Goal: Transaction & Acquisition: Purchase product/service

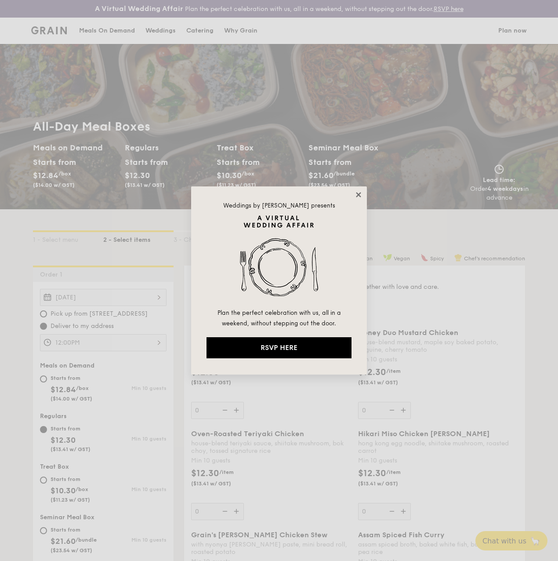
click at [361, 196] on icon at bounding box center [359, 195] width 8 height 8
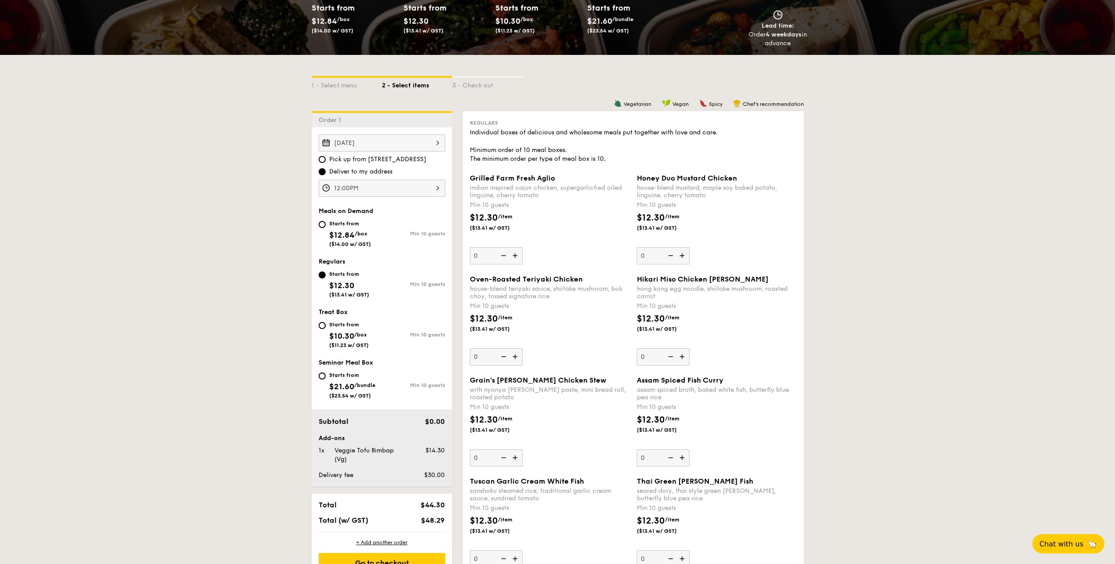
scroll to position [132, 0]
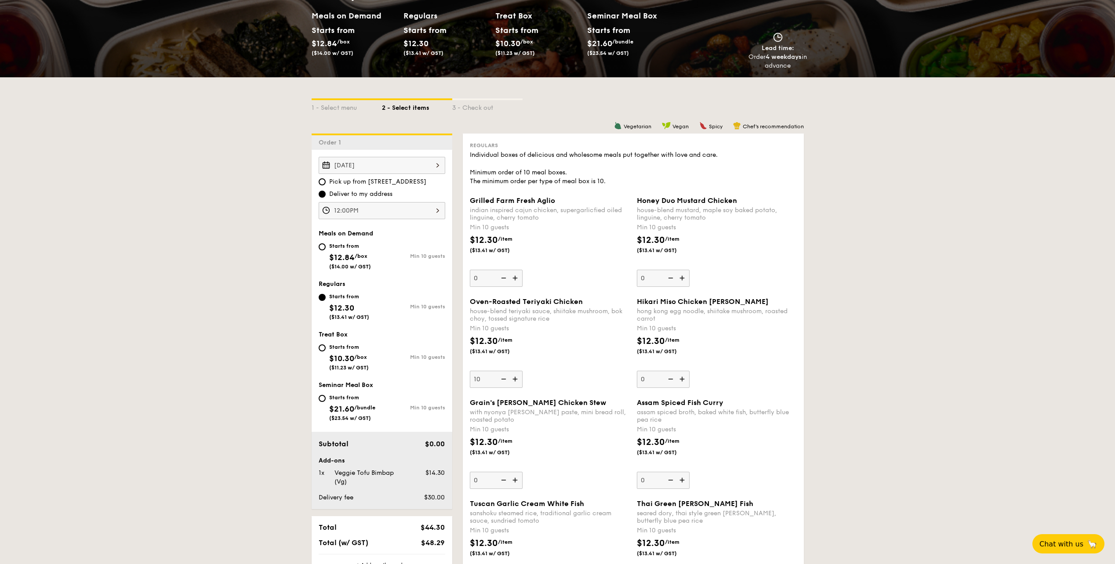
type input "10"
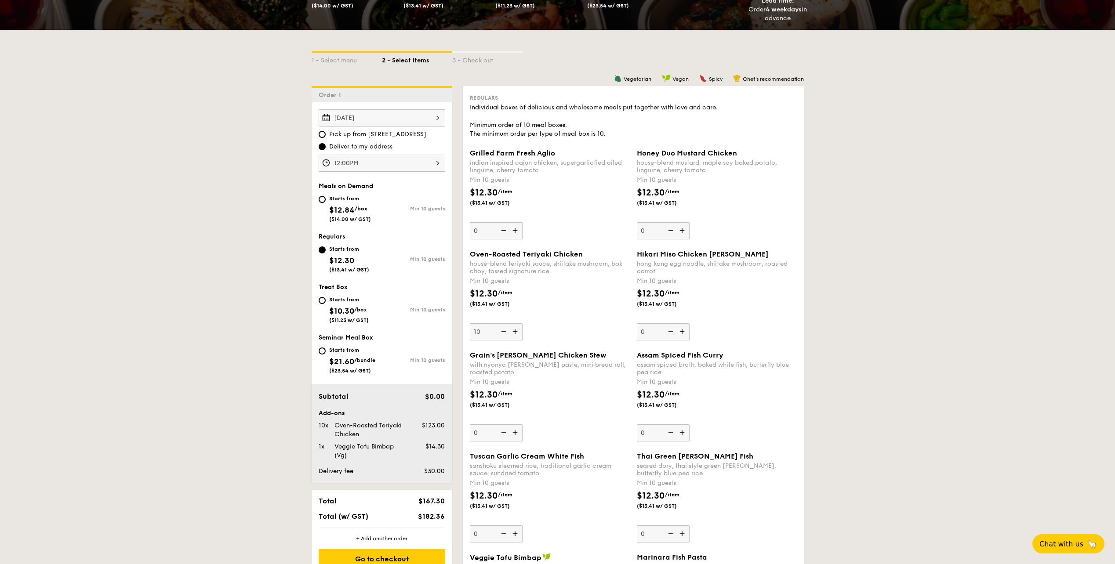
scroll to position [176, 0]
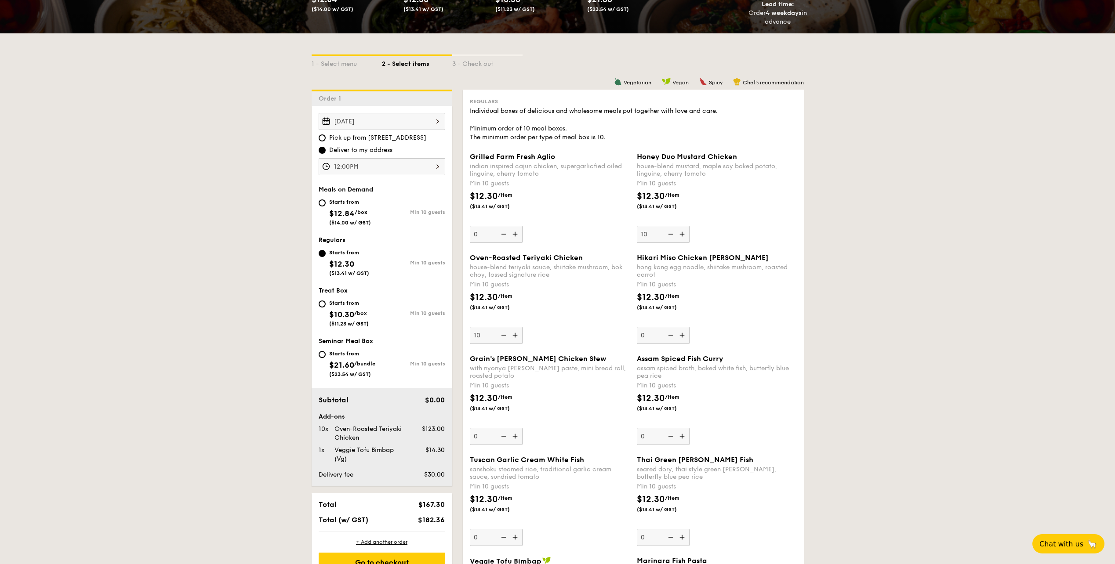
type input "10"
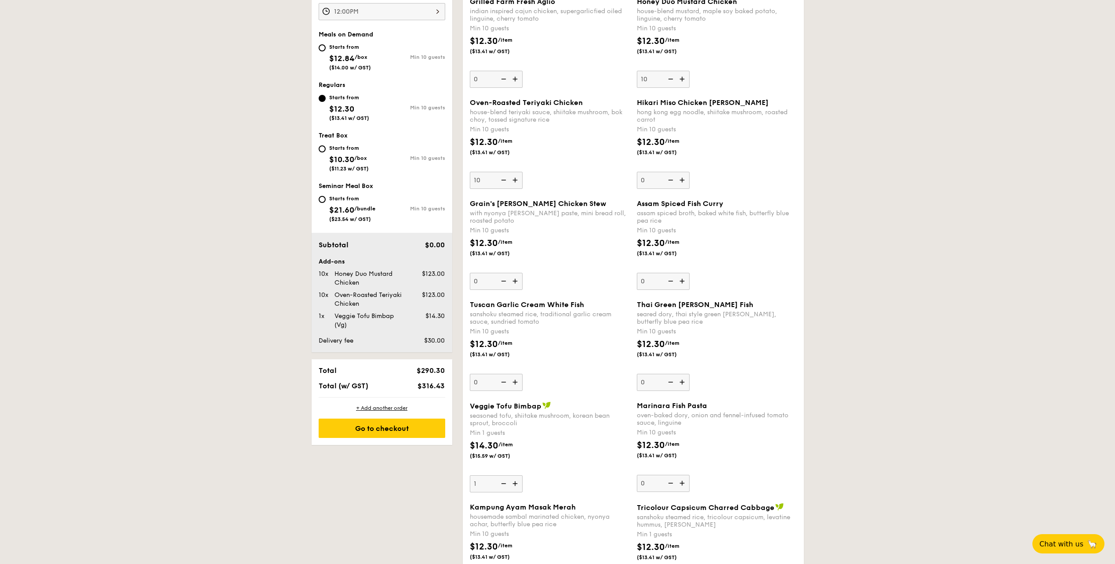
scroll to position [352, 0]
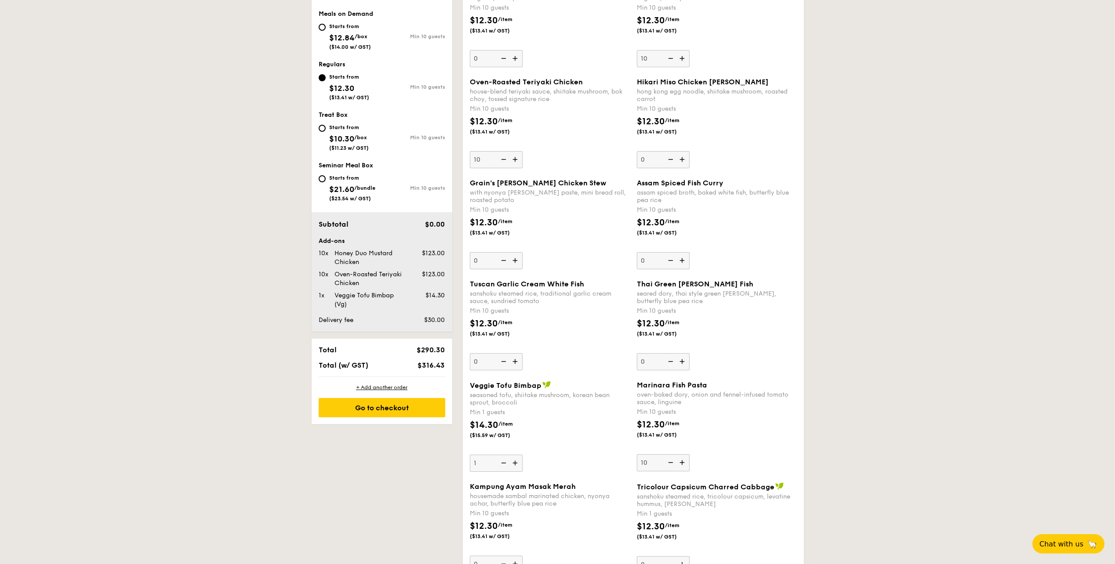
type input "10"
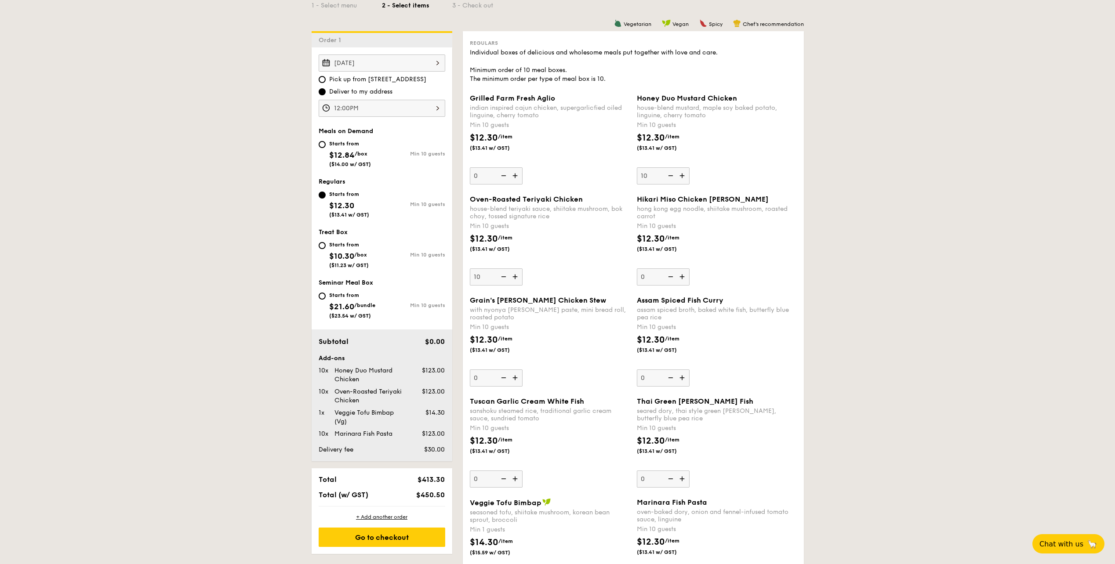
scroll to position [220, 0]
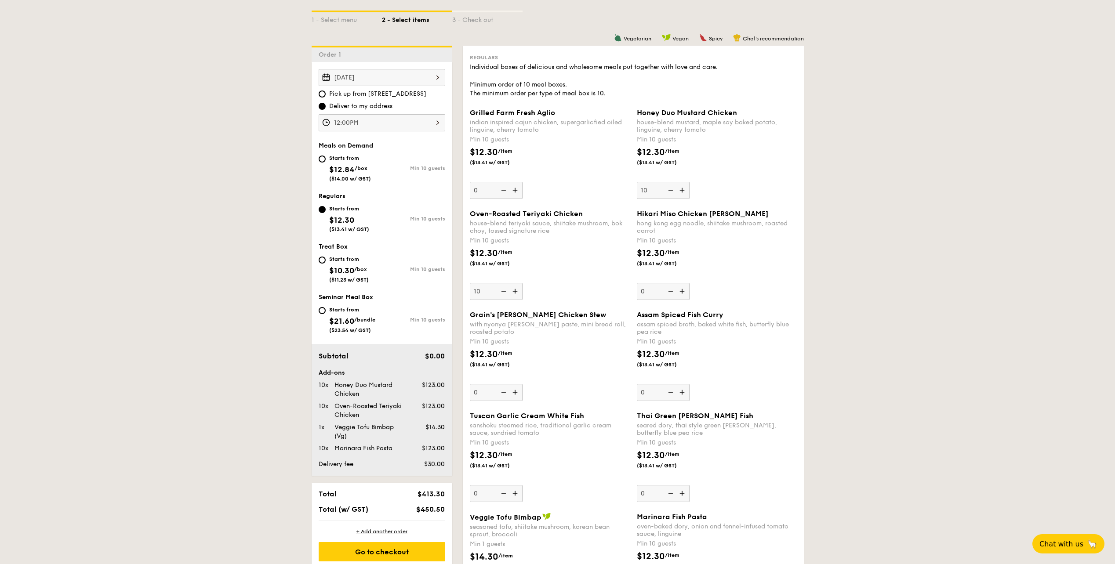
click at [391, 121] on div "12:00PM 12 1 2 3 4 5 6 7 8 9 10 11 00 15 30 45 am pm Cancel OK" at bounding box center [382, 122] width 127 height 17
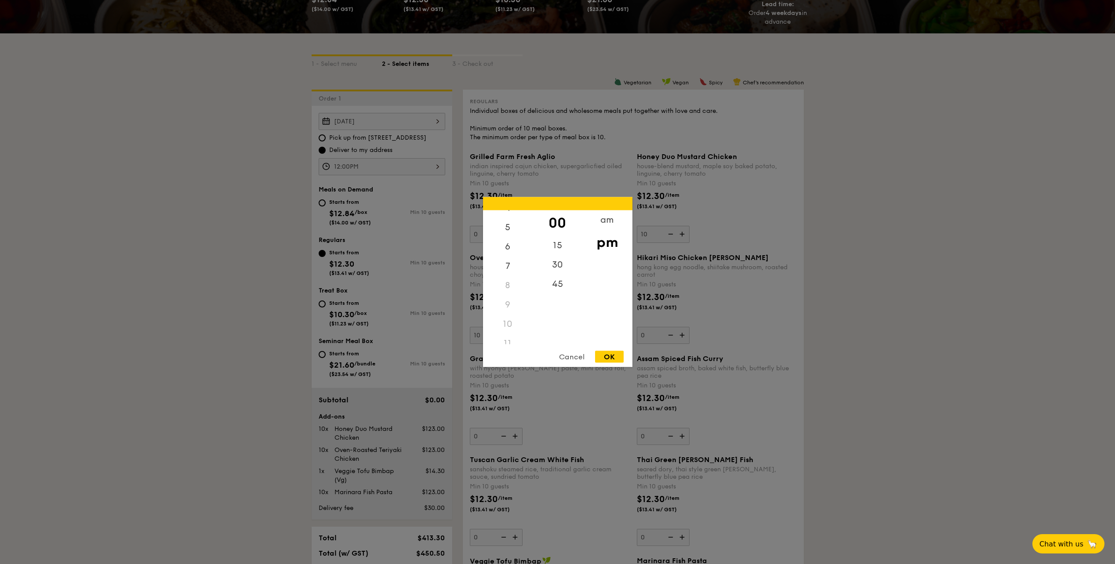
scroll to position [104, 0]
click at [509, 335] on div "11" at bounding box center [508, 334] width 50 height 19
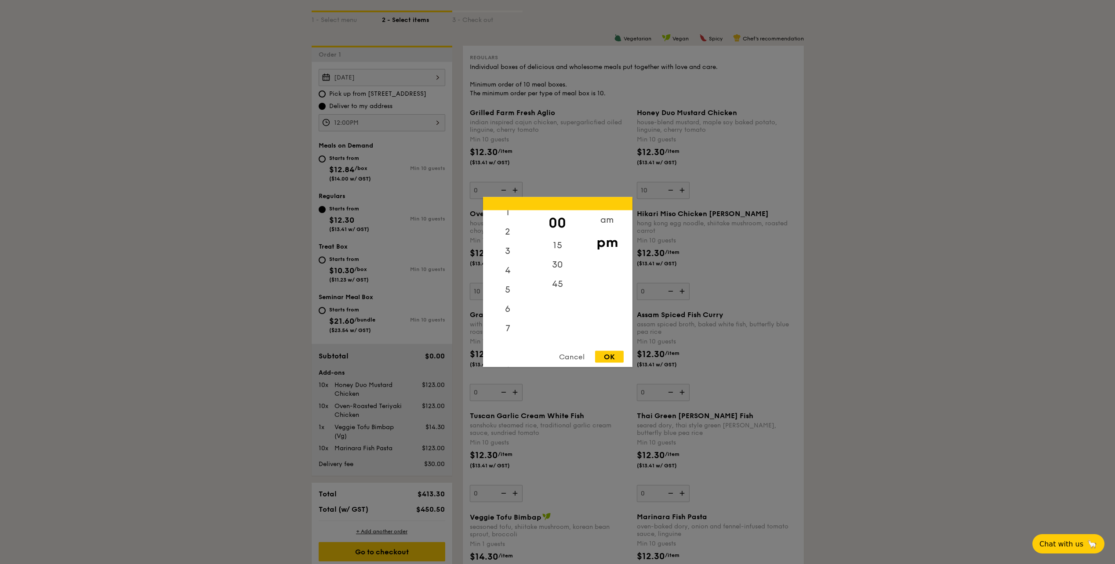
scroll to position [0, 0]
click at [551, 287] on div "45" at bounding box center [558, 287] width 50 height 25
click at [557, 224] on div "00" at bounding box center [558, 222] width 50 height 25
click at [558, 222] on div "am" at bounding box center [607, 222] width 50 height 25
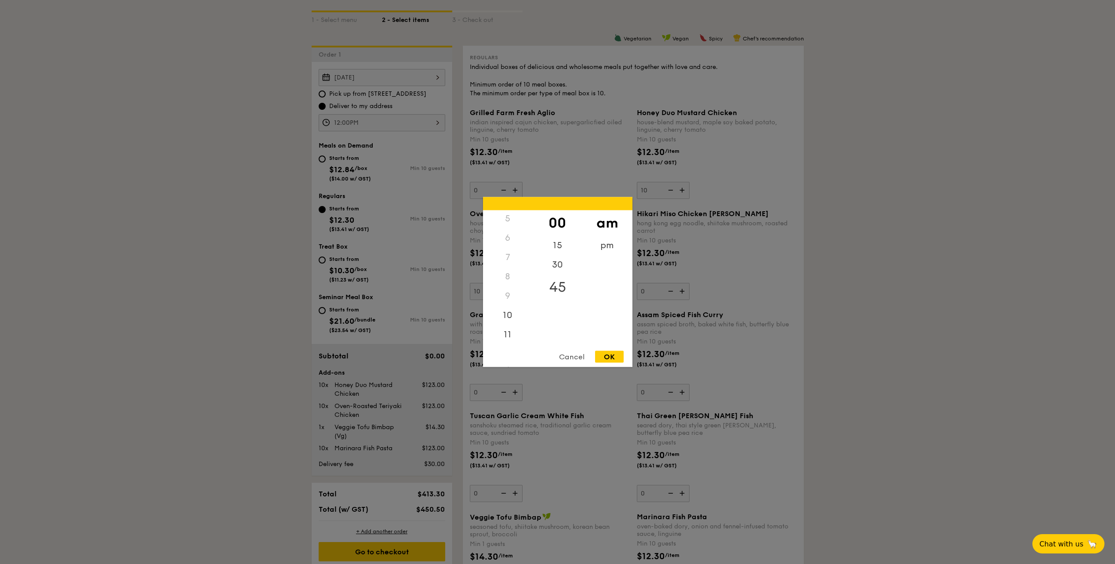
scroll to position [98, 0]
click at [514, 337] on div "11" at bounding box center [508, 337] width 50 height 25
click at [557, 261] on div "30" at bounding box center [558, 267] width 50 height 25
click at [558, 297] on div "am pm" at bounding box center [607, 277] width 50 height 134
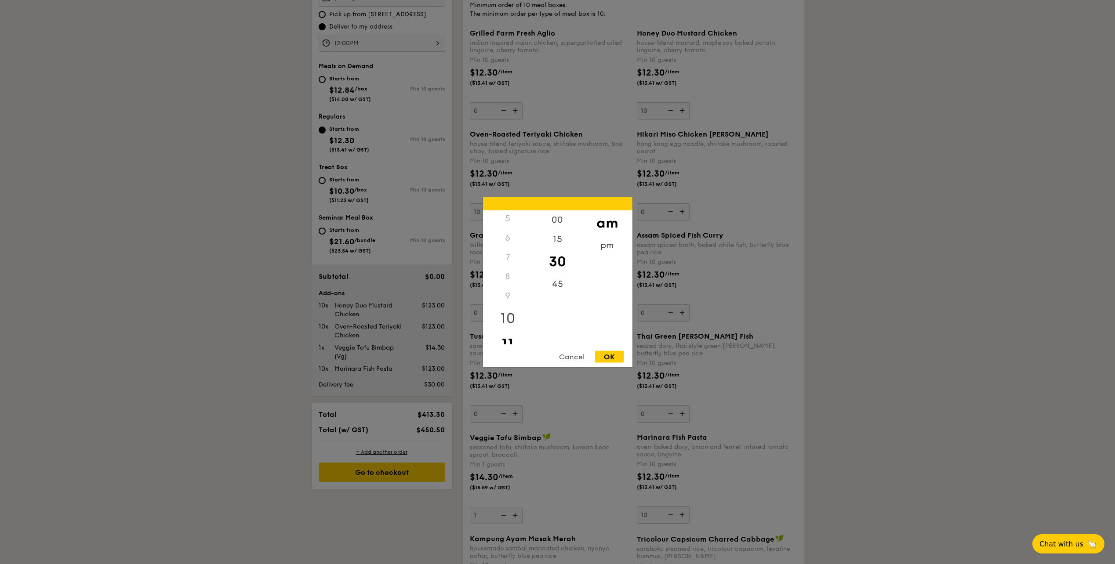
scroll to position [308, 0]
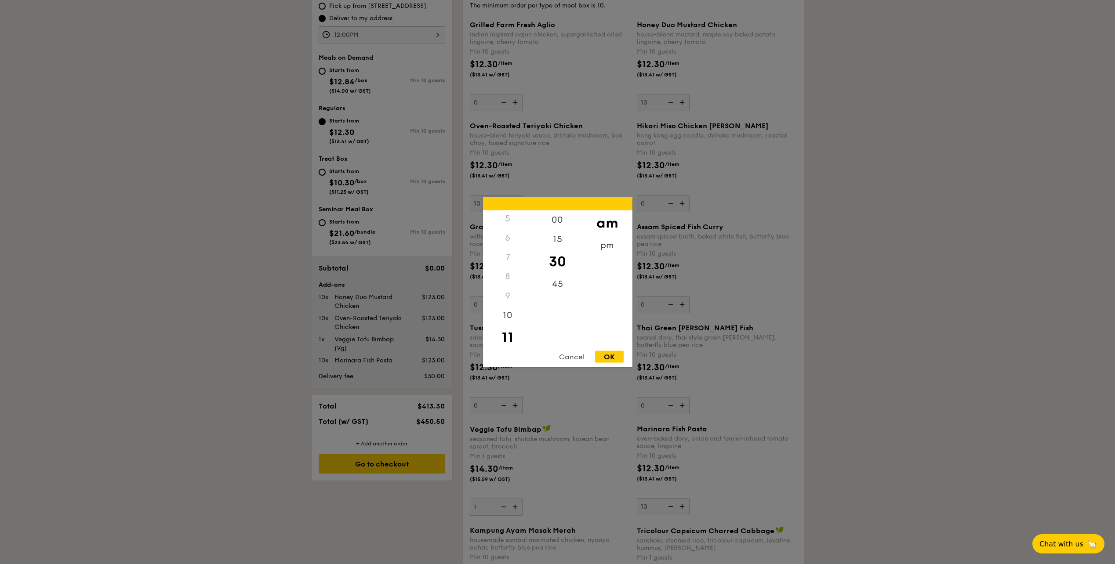
click at [558, 356] on div "OK" at bounding box center [609, 357] width 29 height 12
type input "11:30AM"
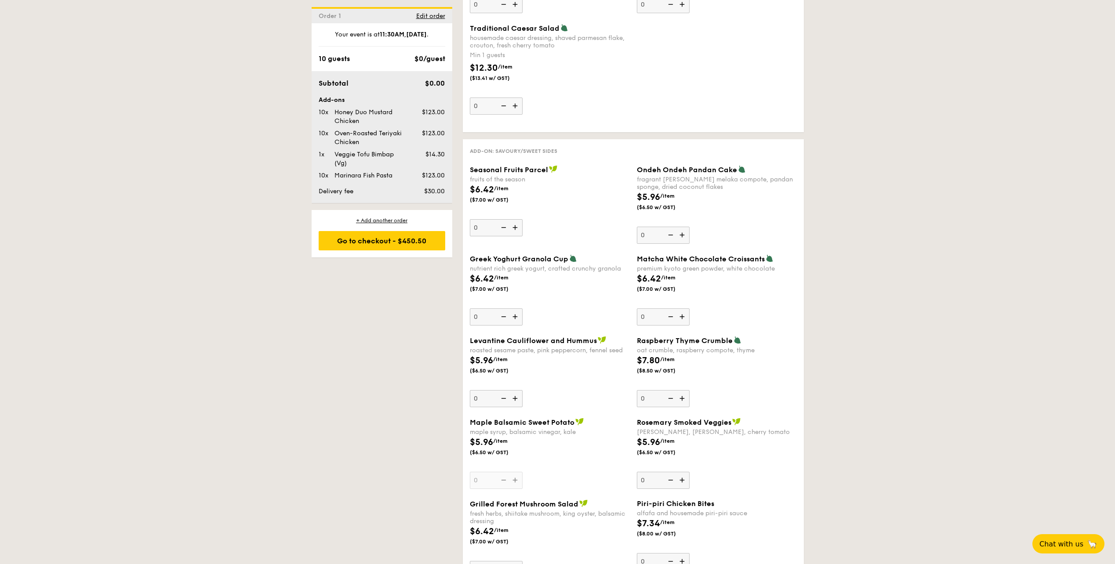
scroll to position [1230, 0]
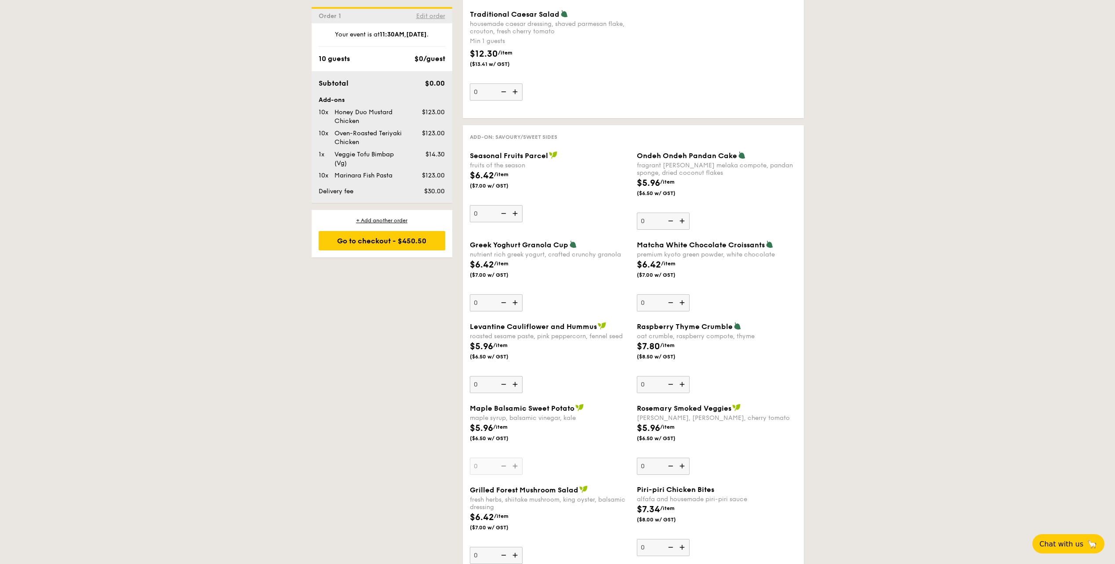
click at [436, 18] on span "Edit order" at bounding box center [430, 15] width 29 height 7
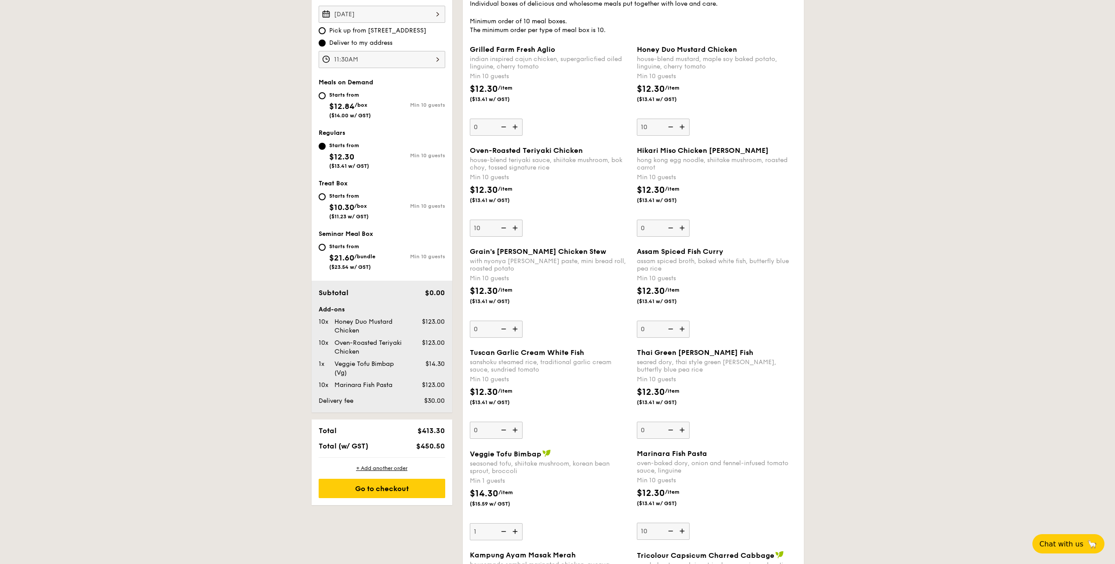
scroll to position [296, 0]
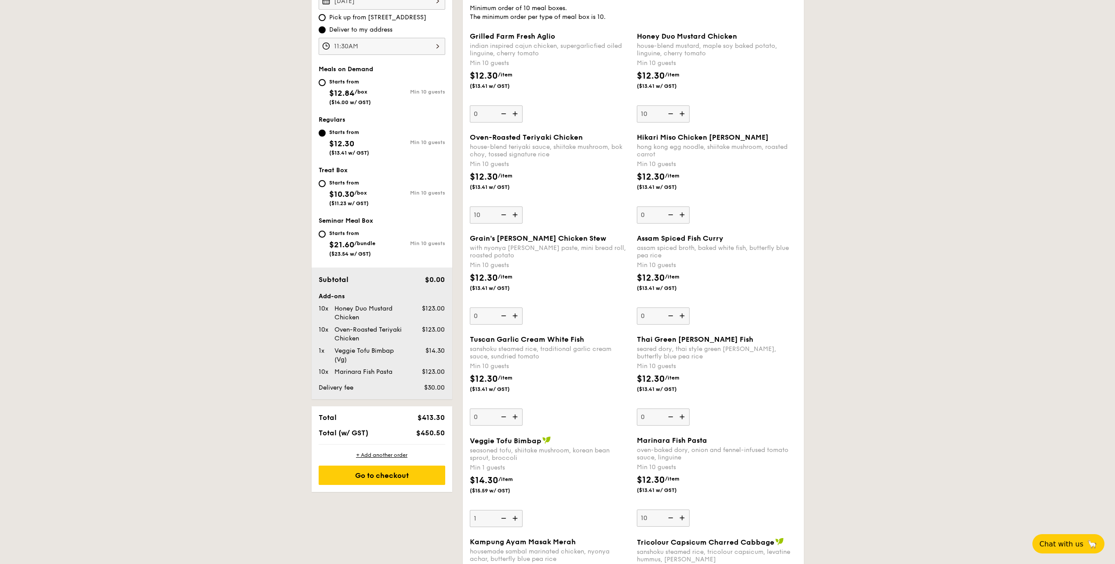
click at [501, 519] on img at bounding box center [502, 518] width 13 height 17
click at [501, 519] on input "1" at bounding box center [496, 518] width 53 height 17
type input "0"
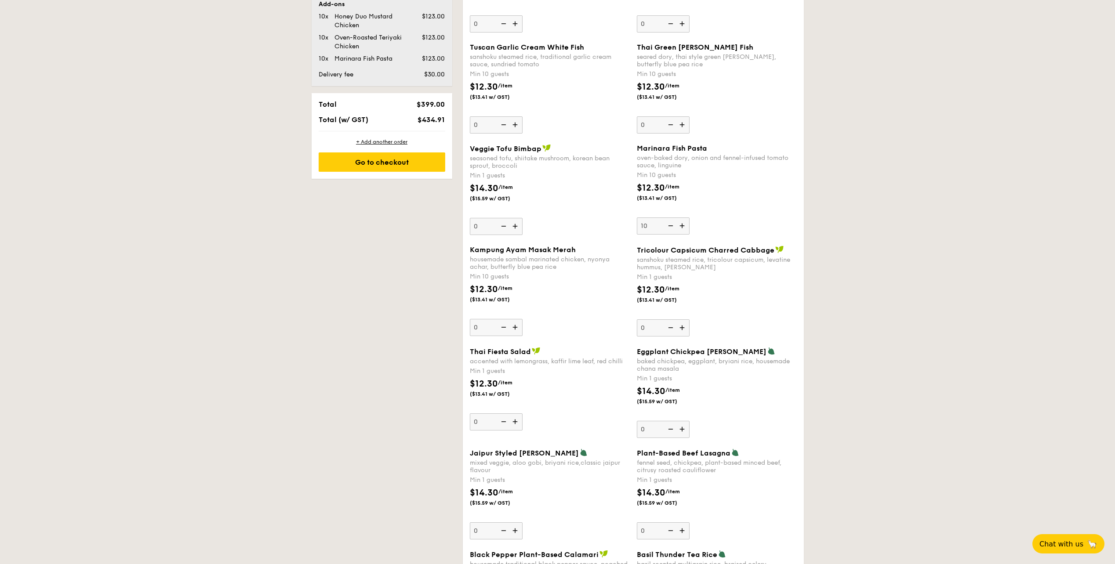
scroll to position [604, 0]
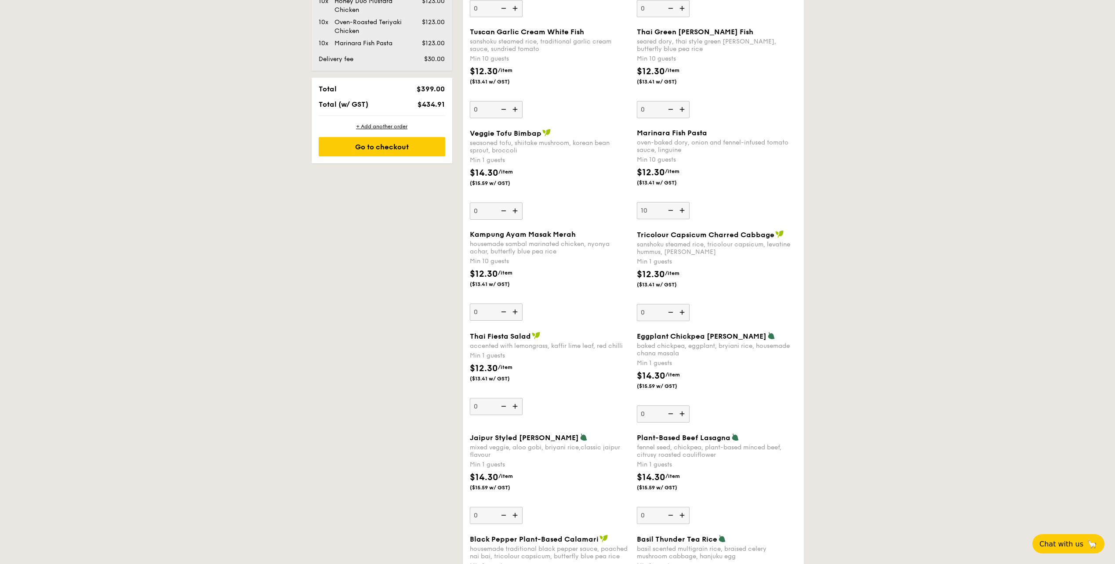
click at [512, 517] on img at bounding box center [515, 515] width 13 height 17
click at [512, 517] on input "0" at bounding box center [496, 515] width 53 height 17
type input "1"
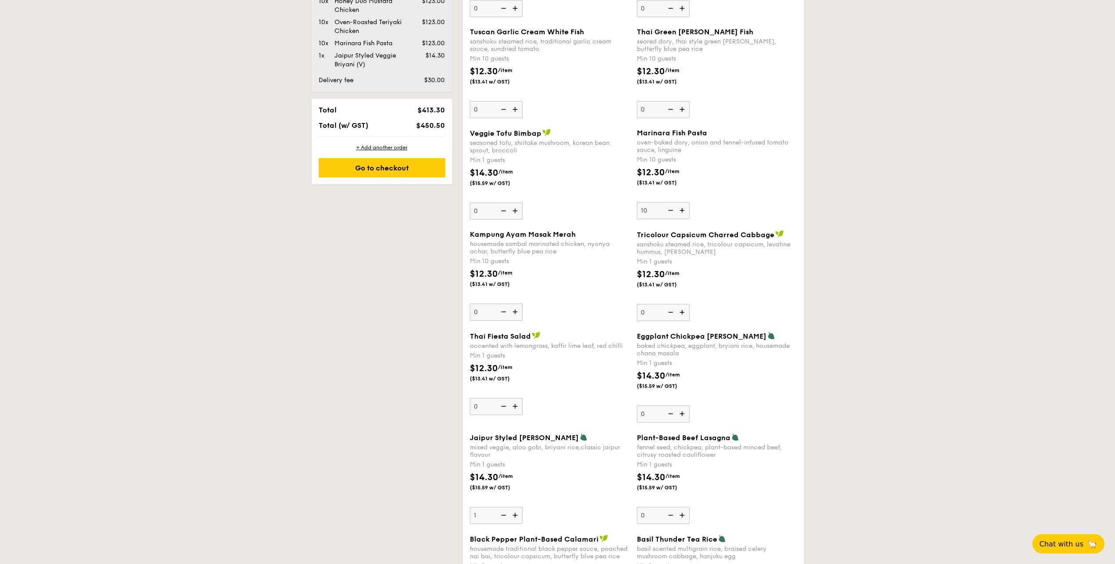
click at [558, 515] on img at bounding box center [682, 515] width 13 height 17
click at [558, 515] on input "0" at bounding box center [663, 515] width 53 height 17
type input "1"
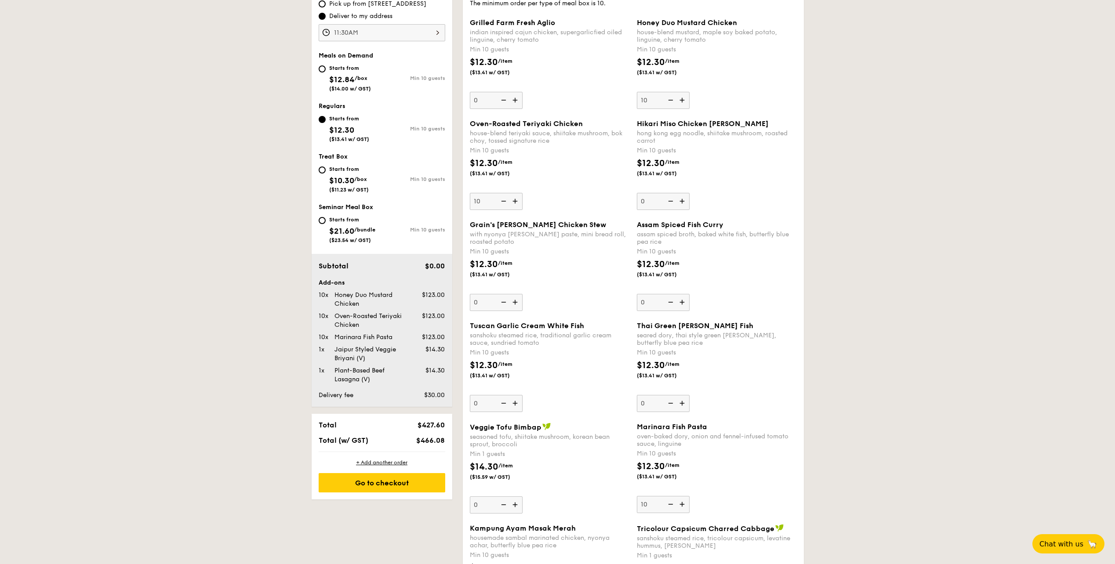
scroll to position [296, 0]
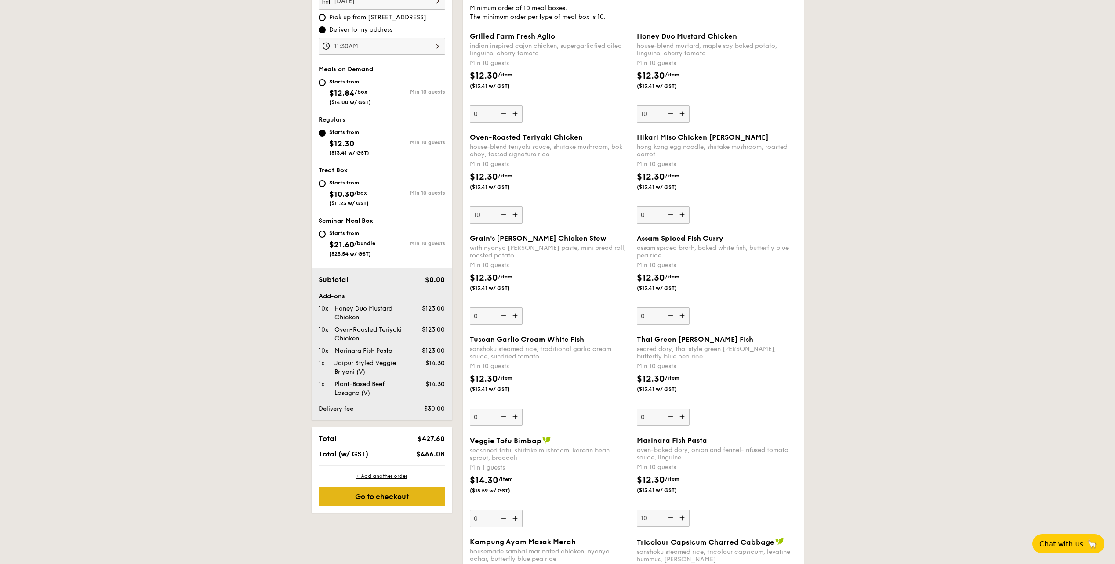
click at [402, 503] on div "Go to checkout" at bounding box center [382, 496] width 127 height 19
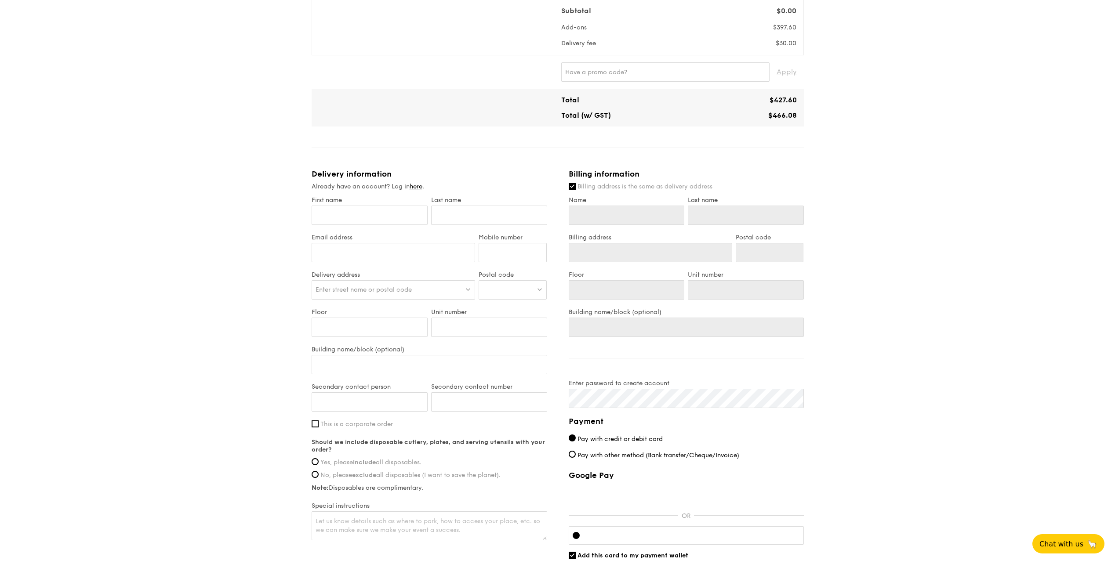
scroll to position [264, 0]
click at [316, 423] on input "This is a corporate order" at bounding box center [315, 423] width 7 height 7
checkbox input "true"
click at [315, 490] on input "Yes, please include all disposables." at bounding box center [315, 493] width 7 height 7
radio input "true"
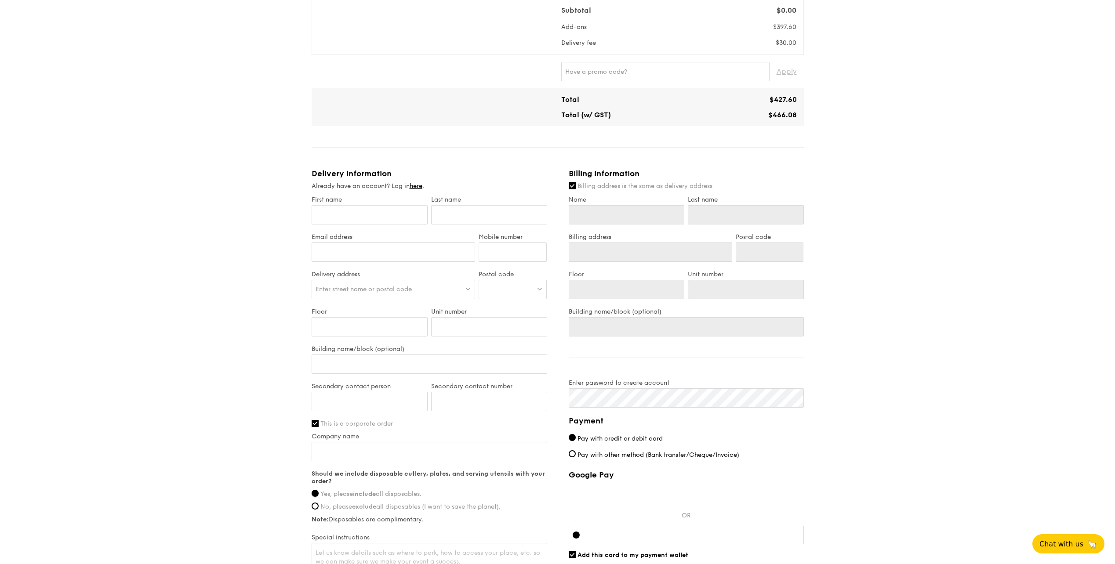
scroll to position [308, 0]
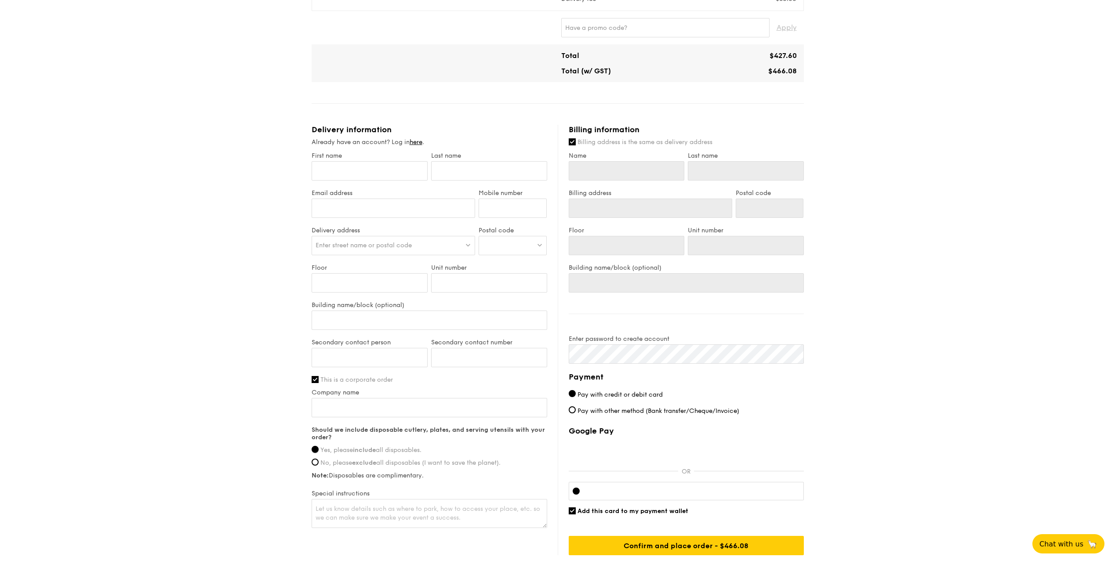
click at [316, 451] on input "Yes, please include all disposables." at bounding box center [315, 449] width 7 height 7
click at [377, 176] on input "First name" at bounding box center [370, 170] width 116 height 19
click at [393, 176] on input "First name" at bounding box center [370, 170] width 116 height 19
type input "M"
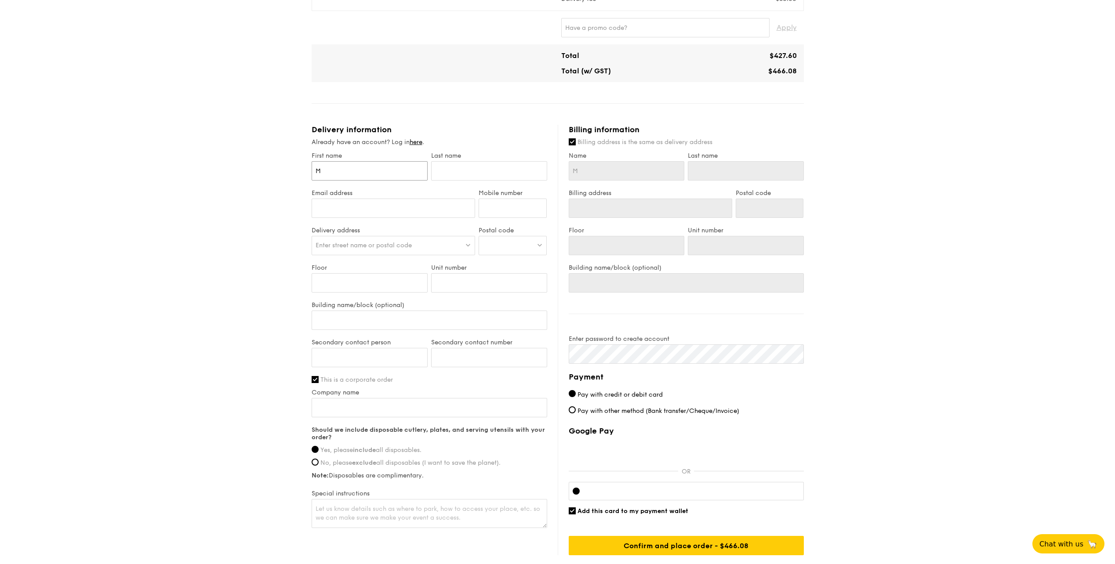
type input "Ma"
type input "Mar"
type input "Marg"
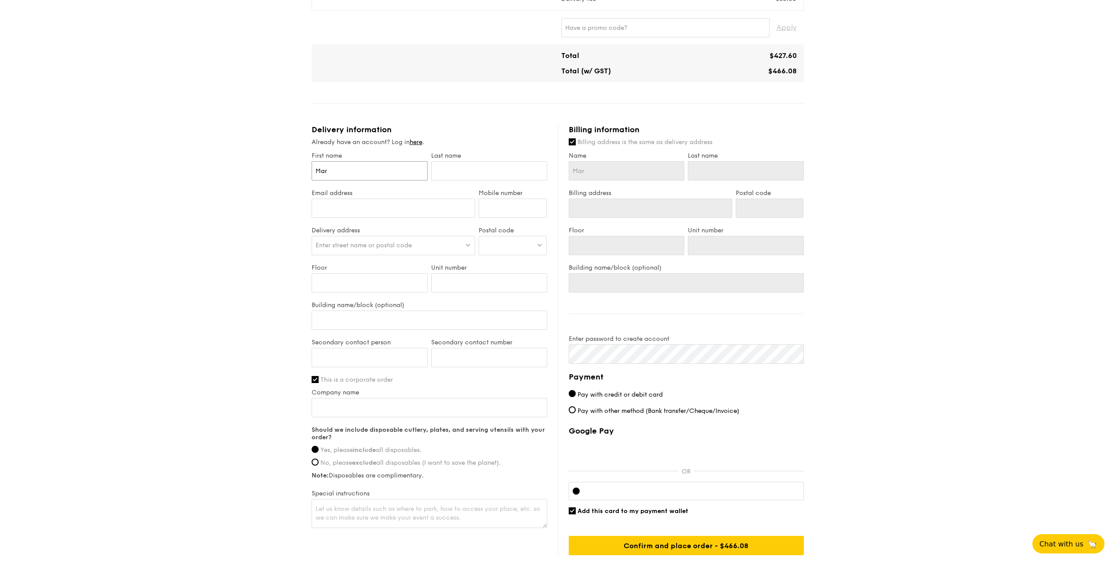
type input "Marg"
type input "Marga"
type input "Margau"
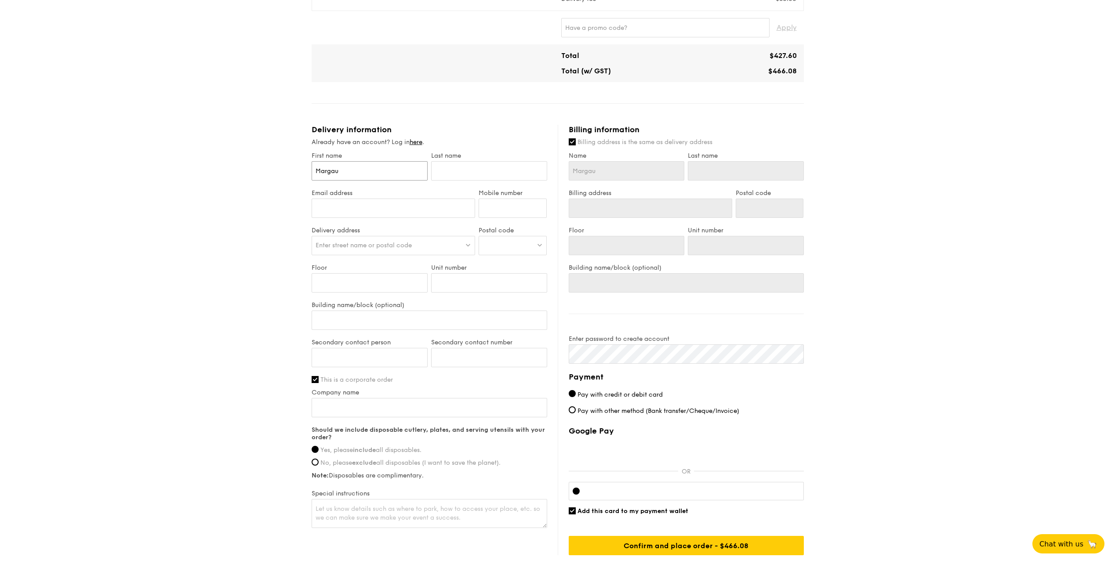
type input "Margaur"
type input "Margauri"
type input "Margaurit"
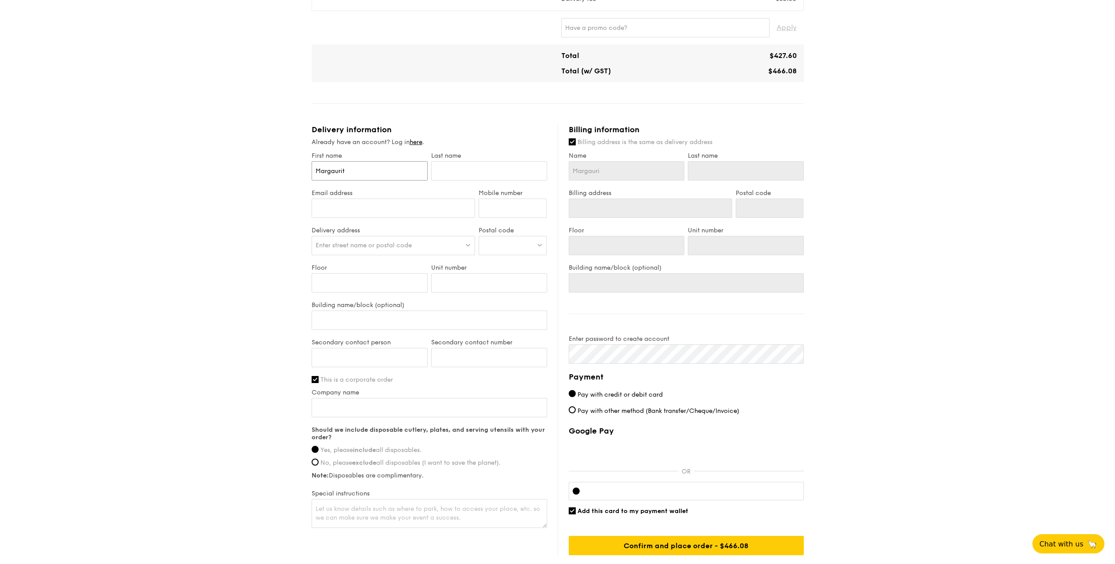
type input "Margaurit"
type input "Margaurite"
type input "S"
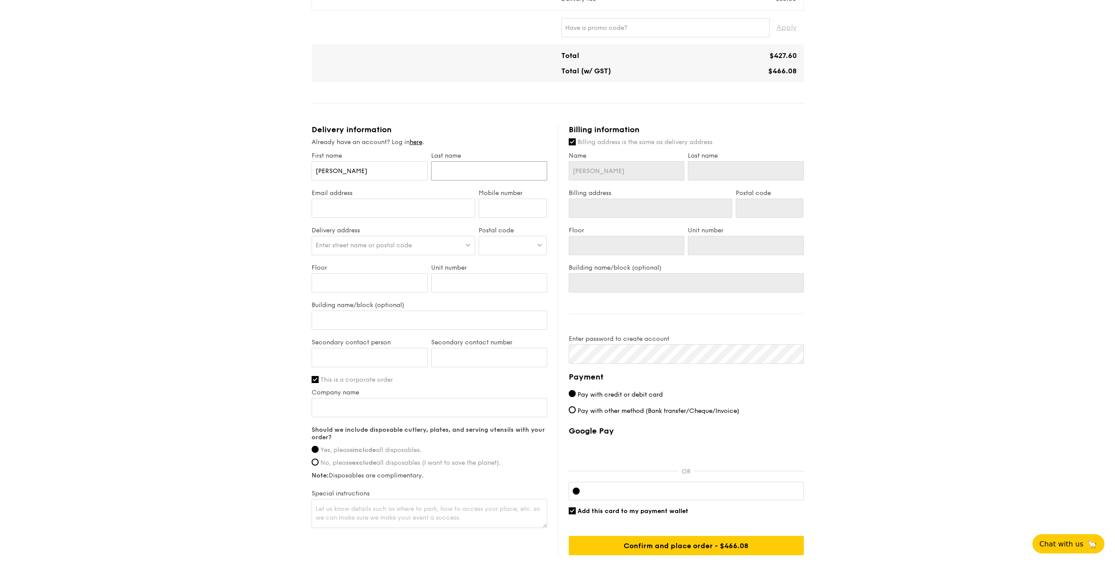
type input "S"
type input "So"
type input "Soo"
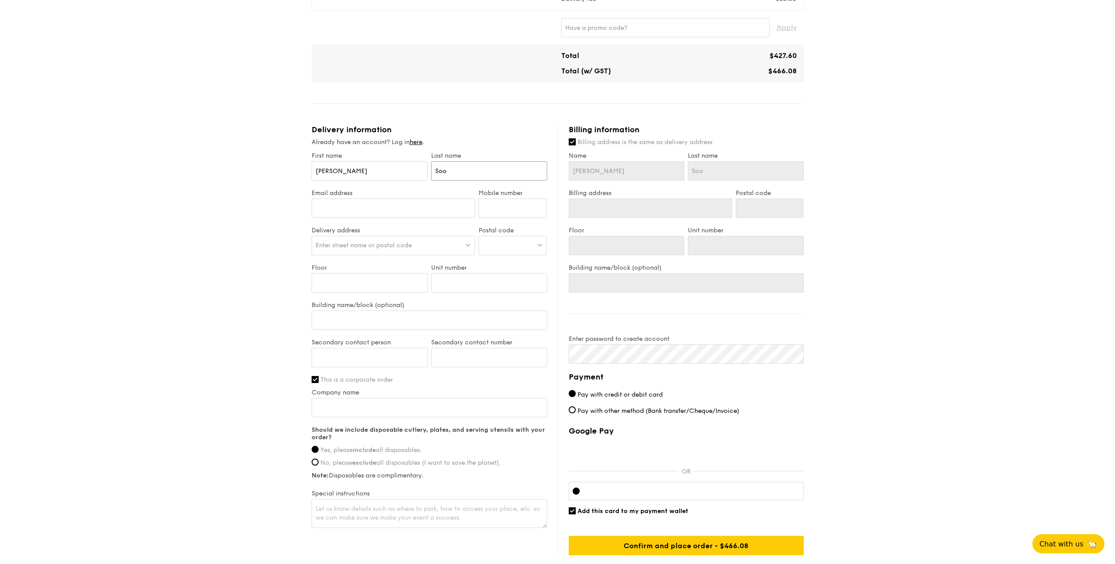
type input "Soon"
type input "margaurite.soon@sgcib.com"
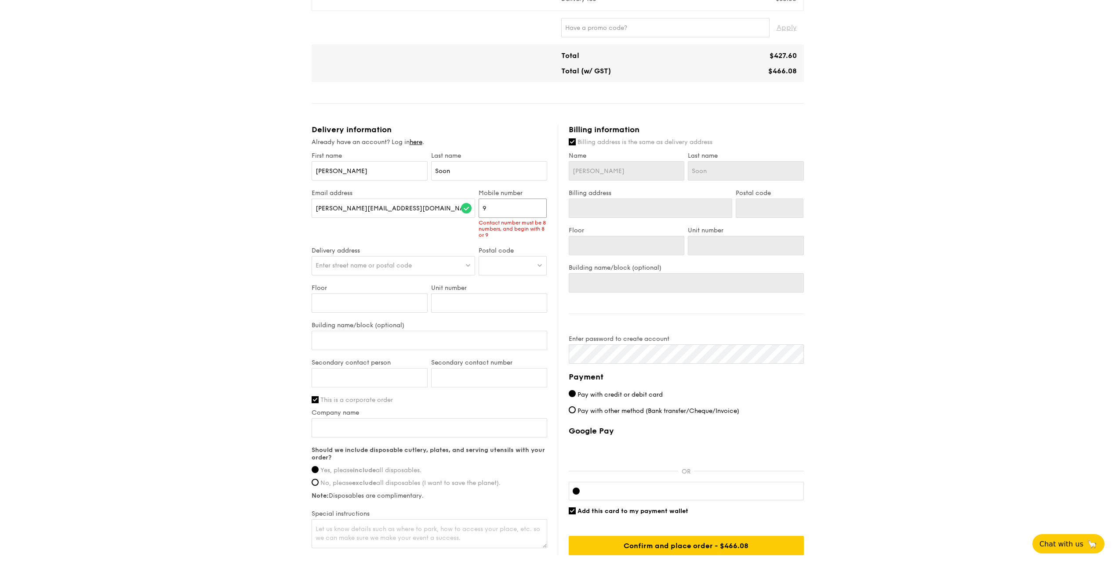
click at [508, 212] on input "9" at bounding box center [513, 208] width 68 height 19
type input "97378568"
click at [454, 266] on div "First name Margaurite Last name Soon Email address margaurite.soon@sgcib.com Mo…" at bounding box center [430, 351] width 236 height 398
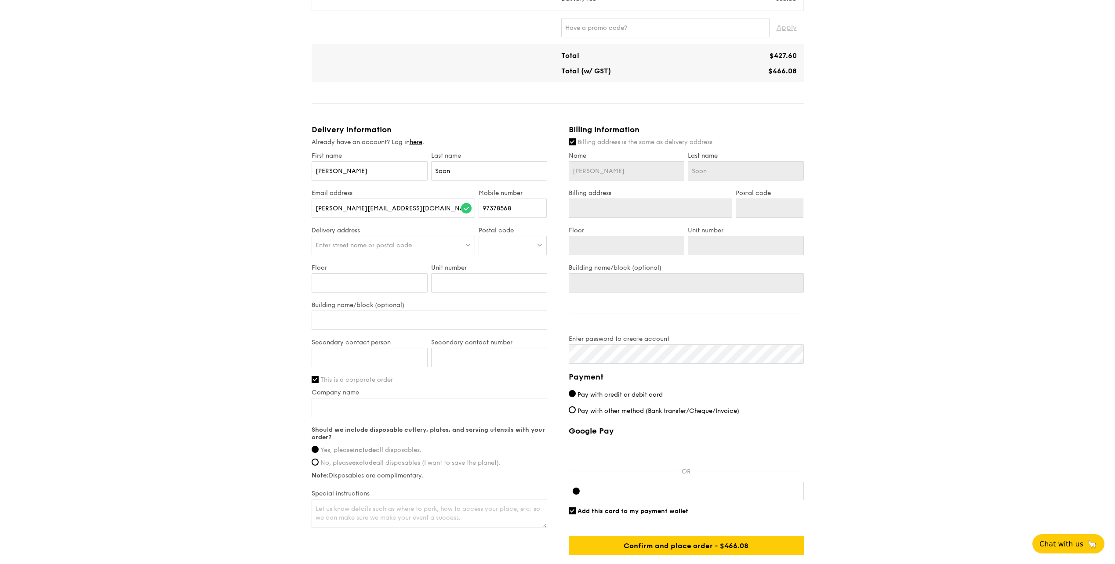
click at [520, 249] on div at bounding box center [513, 245] width 68 height 19
click at [334, 243] on span "Enter street name or postal code" at bounding box center [364, 245] width 96 height 7
type input "018981"
click at [380, 261] on div "8 Marina Boulevard" at bounding box center [374, 263] width 117 height 9
type input "8 Marina Boulevard"
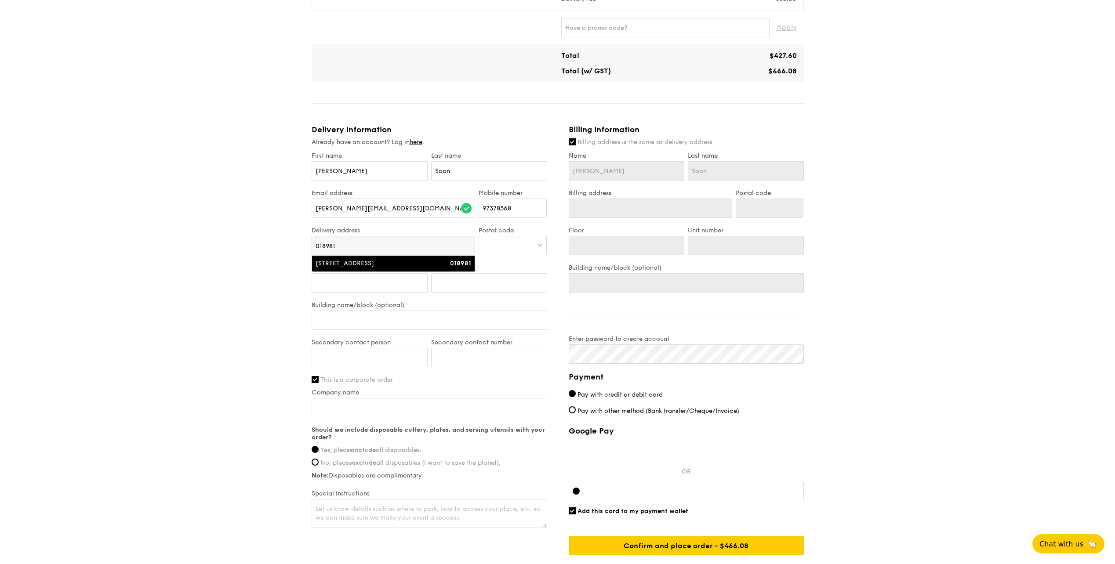
type input "018981"
click at [383, 282] on input "Floor" at bounding box center [370, 282] width 116 height 19
type input "1"
type input "12"
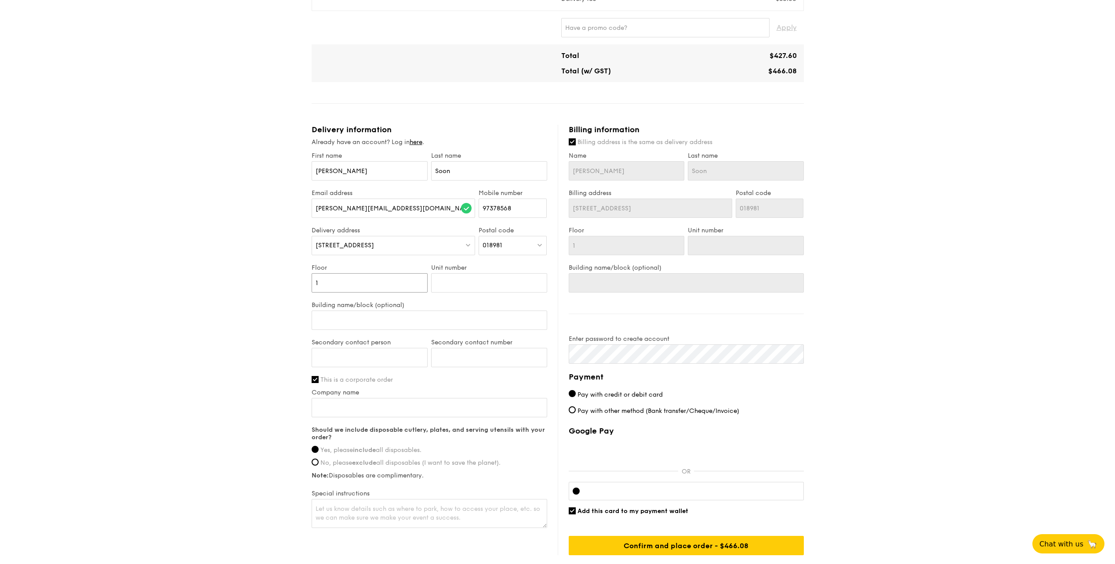
type input "12"
type input "0"
type input "01"
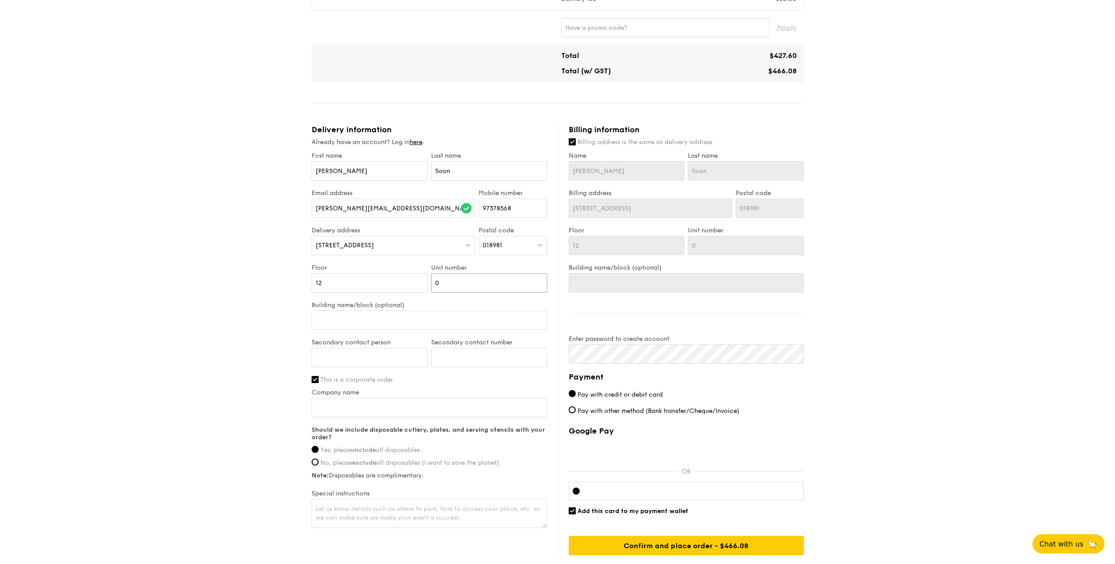
type input "01"
click at [380, 317] on input "Building name/block (optional)" at bounding box center [430, 320] width 236 height 19
paste input "8 Marina Boulevard #12-01 Marina Bay Financial Centre Tower 1"
type input "8 Marina Boulevard #12-01 Marina Bay Financial Centre Tower 1"
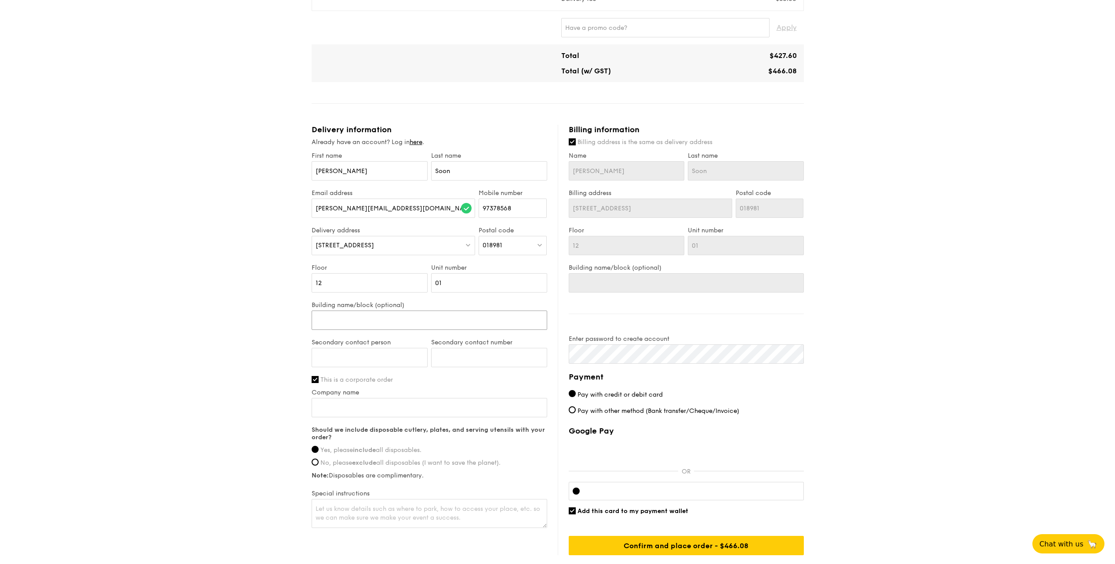
type input "8 Marina Boulevard #12-01 Marina Bay Financial Centre Tower 1"
drag, startPoint x: 399, startPoint y: 319, endPoint x: 248, endPoint y: 313, distance: 150.4
click at [248, 313] on div "1 - Select menu 2 - Select items 3 - Check out Regulars Serving time: Oct 01, 2…" at bounding box center [557, 150] width 1115 height 881
type input "Marina Bay Financial Centre Tower 1"
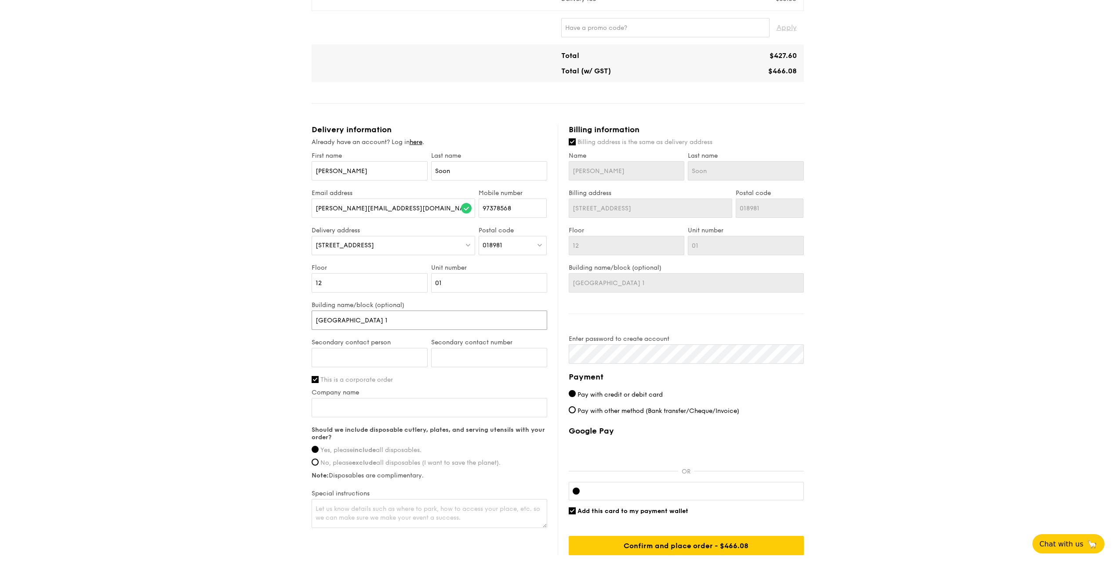
type input "Marina Bay Financial Centre Tower 1"
click at [375, 351] on input "Secondary contact person" at bounding box center [370, 357] width 116 height 19
click at [351, 405] on input "Company name" at bounding box center [430, 407] width 236 height 19
paste input "Societe Generale"
type input "Societe Generale"
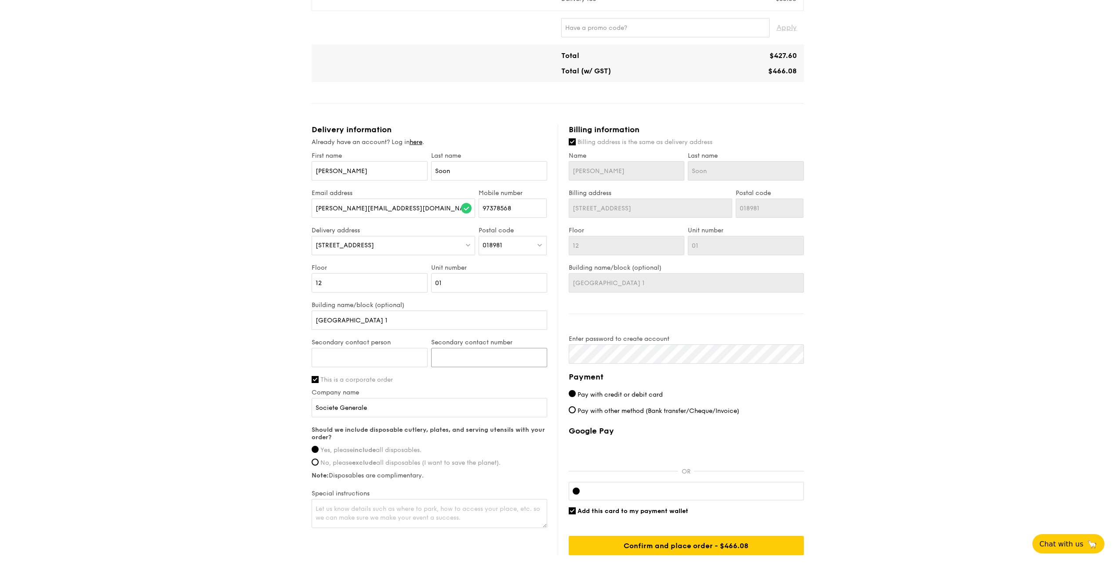
click at [449, 353] on input "Secondary contact number" at bounding box center [489, 357] width 116 height 19
paste input "6590114724"
type input "6590114724"
click at [377, 354] on input "Secondary contact person" at bounding box center [370, 357] width 116 height 19
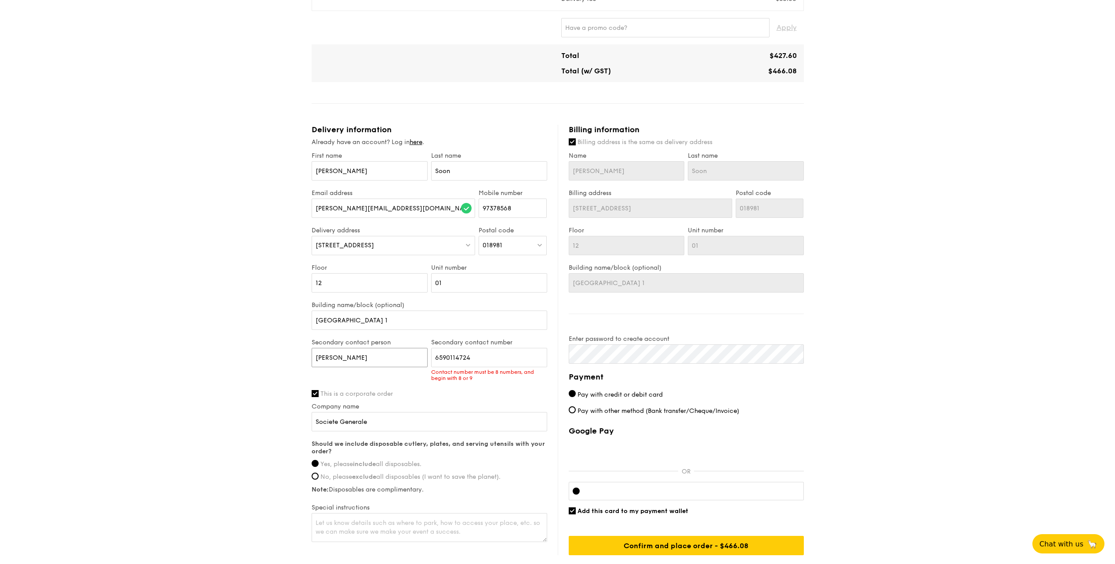
type input "Brenda"
click at [445, 359] on input "6590114724" at bounding box center [489, 357] width 116 height 19
click at [446, 358] on input "6590114724" at bounding box center [489, 357] width 116 height 19
type input "90114724"
click at [231, 403] on div "1 - Select menu 2 - Select items 3 - Check out Regulars Serving time: Oct 01, 2…" at bounding box center [557, 150] width 1115 height 881
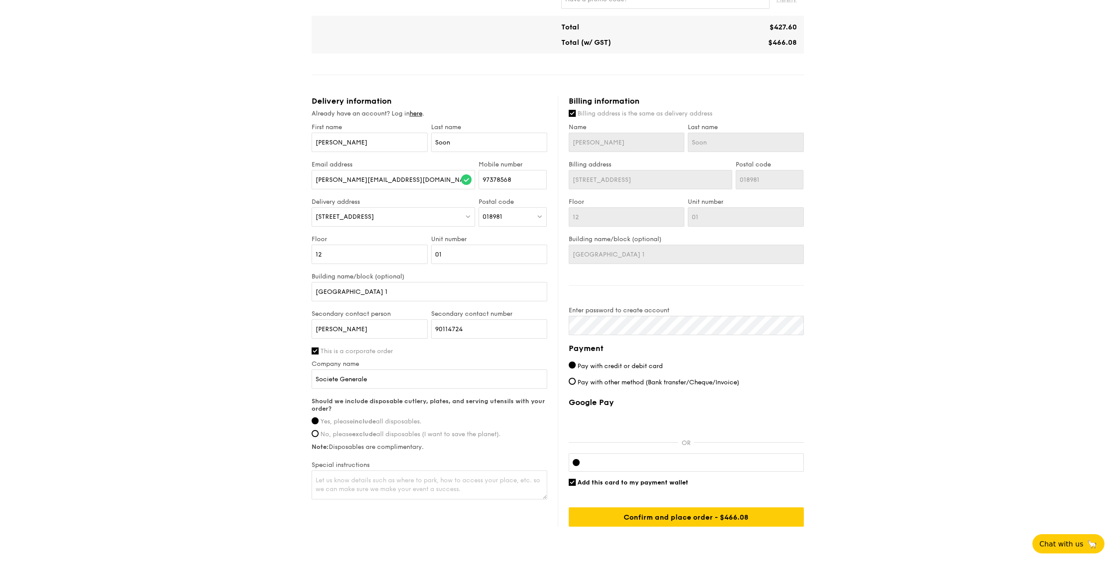
scroll to position [352, 0]
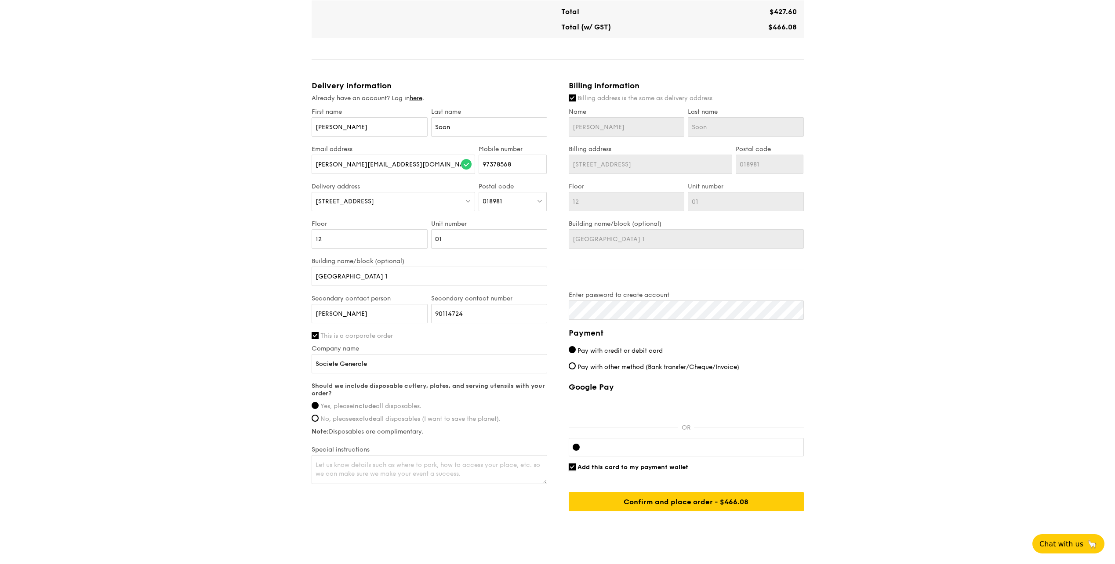
click at [558, 468] on input "Add this card to my payment wallet" at bounding box center [572, 467] width 7 height 7
checkbox input "false"
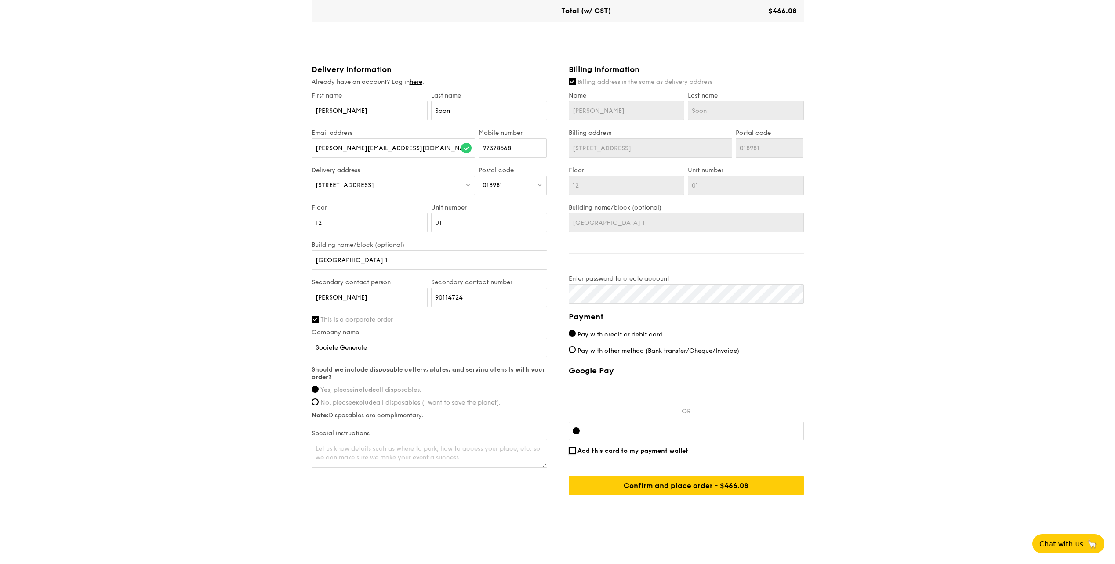
scroll to position [369, 0]
click at [558, 487] on input "Confirm and place order - $466.08" at bounding box center [686, 484] width 235 height 19
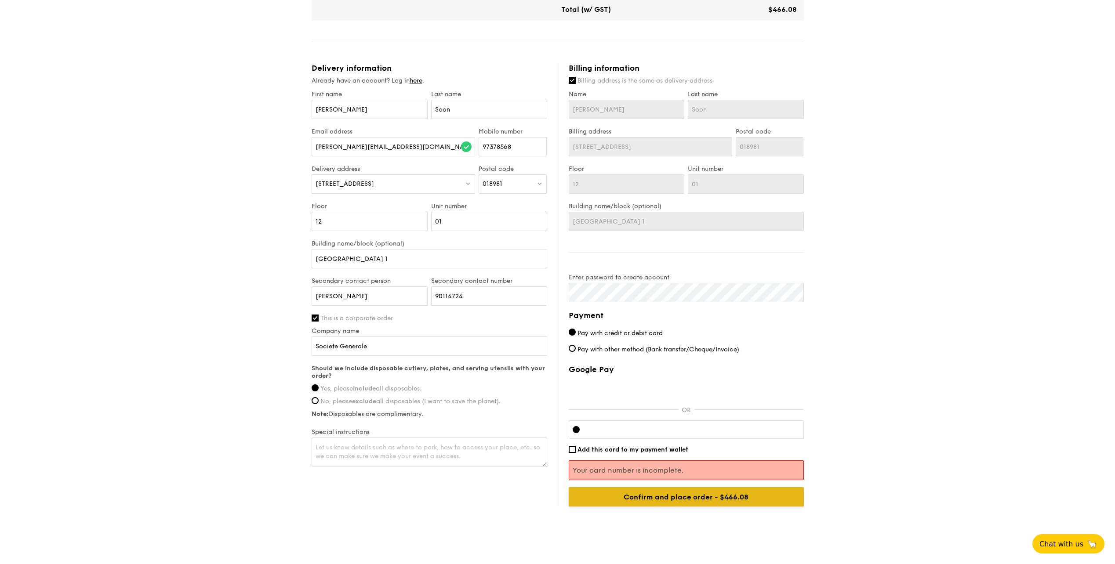
click at [558, 496] on input "Confirm and place order - $466.08" at bounding box center [686, 496] width 235 height 19
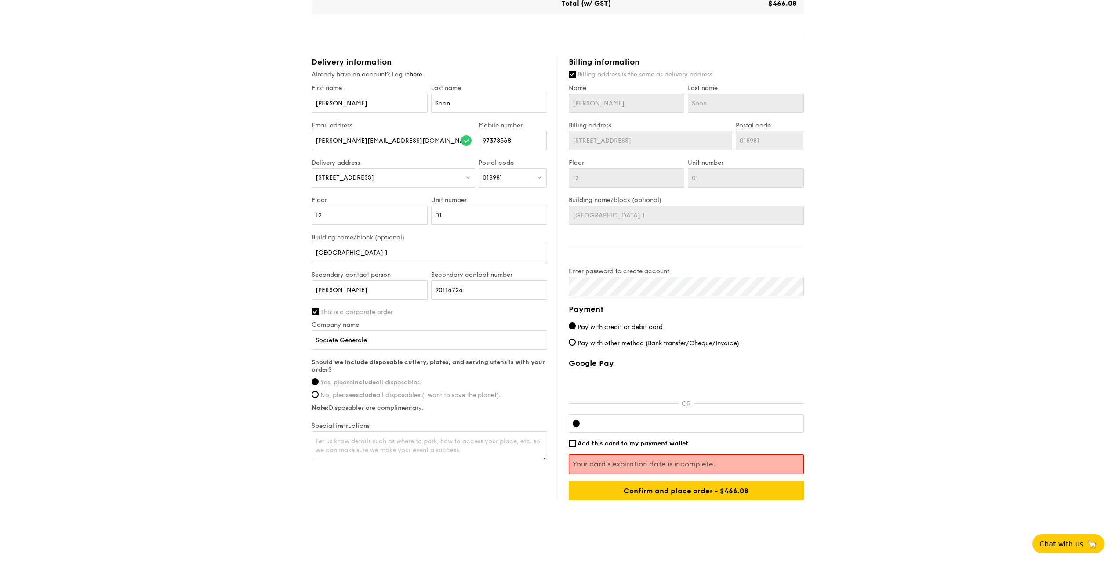
scroll to position [382, 0]
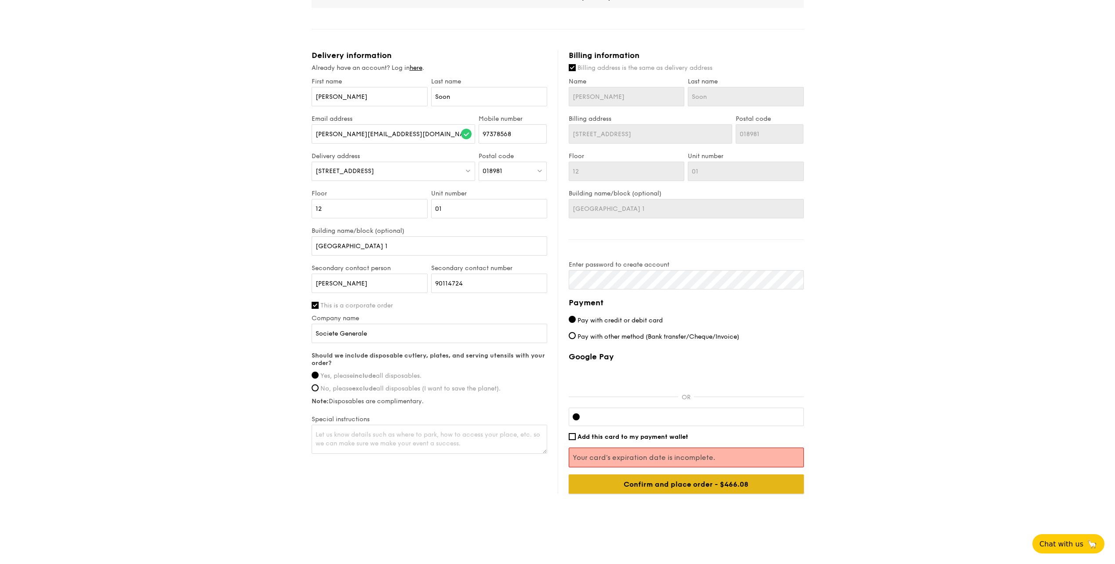
click at [558, 489] on input "Confirm and place order - $466.08" at bounding box center [686, 484] width 235 height 19
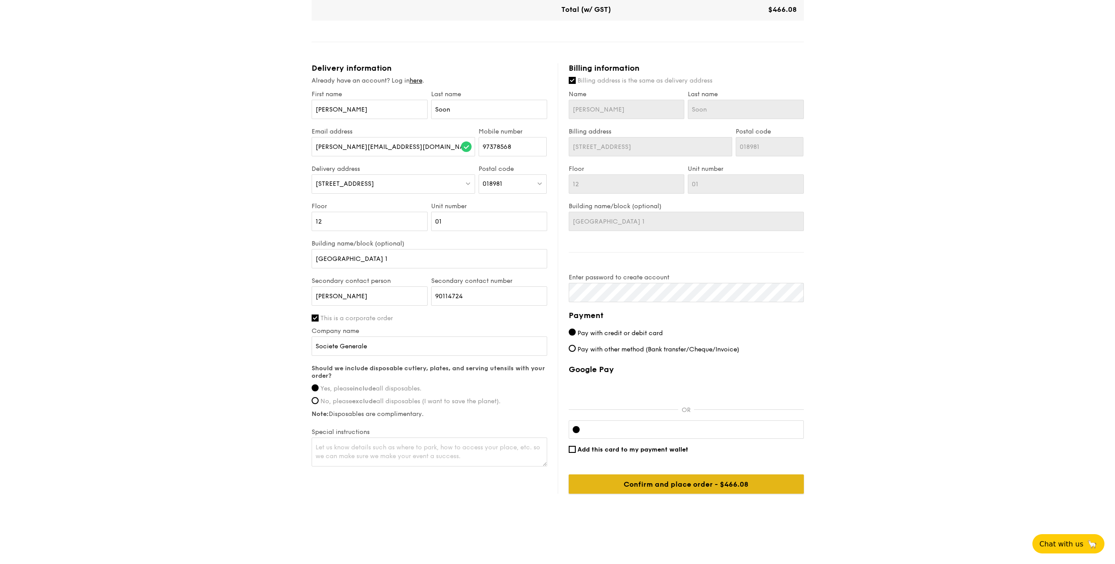
click at [558, 480] on input "Confirm and place order - $466.08" at bounding box center [686, 484] width 235 height 19
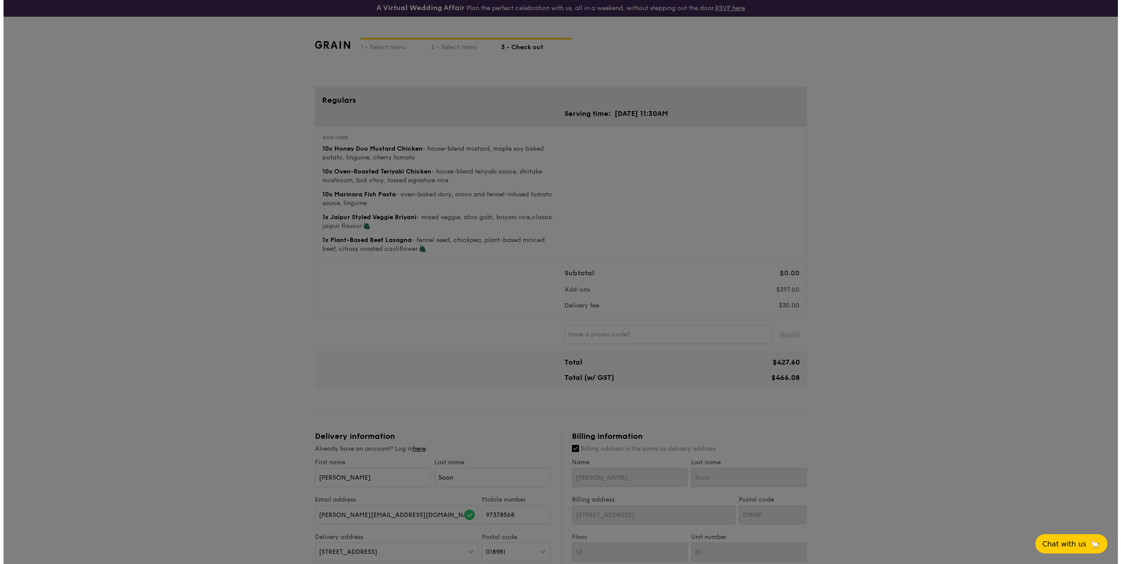
scroll to position [0, 0]
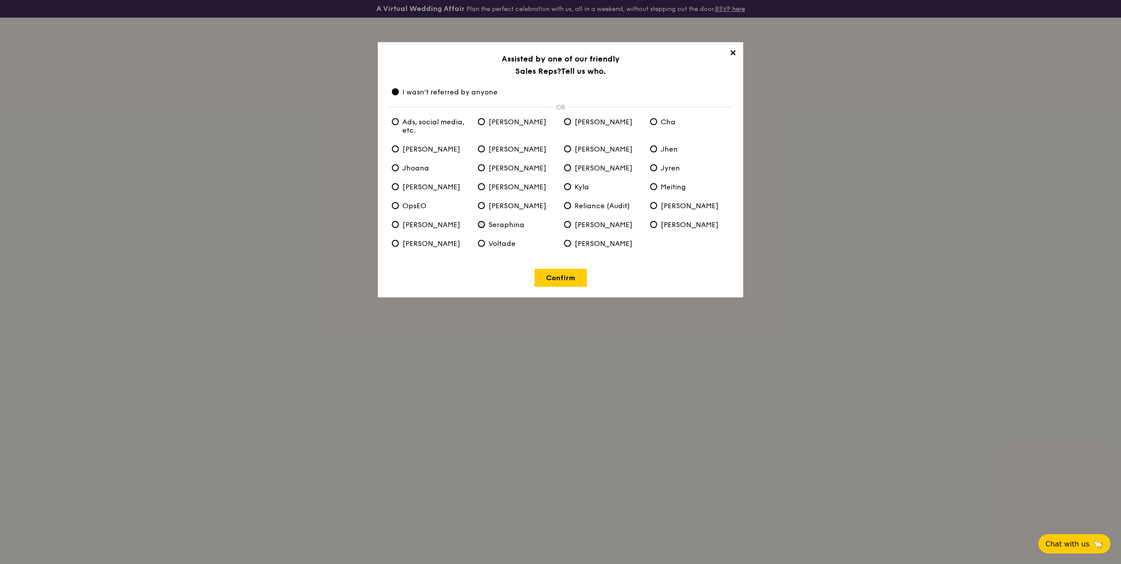
click at [480, 224] on input "Seraphina" at bounding box center [481, 224] width 7 height 7
radio input "true"
click at [395, 92] on anyone "I wasn't referred by anyone" at bounding box center [395, 91] width 7 height 7
radio anyone "true"
radio input "false"
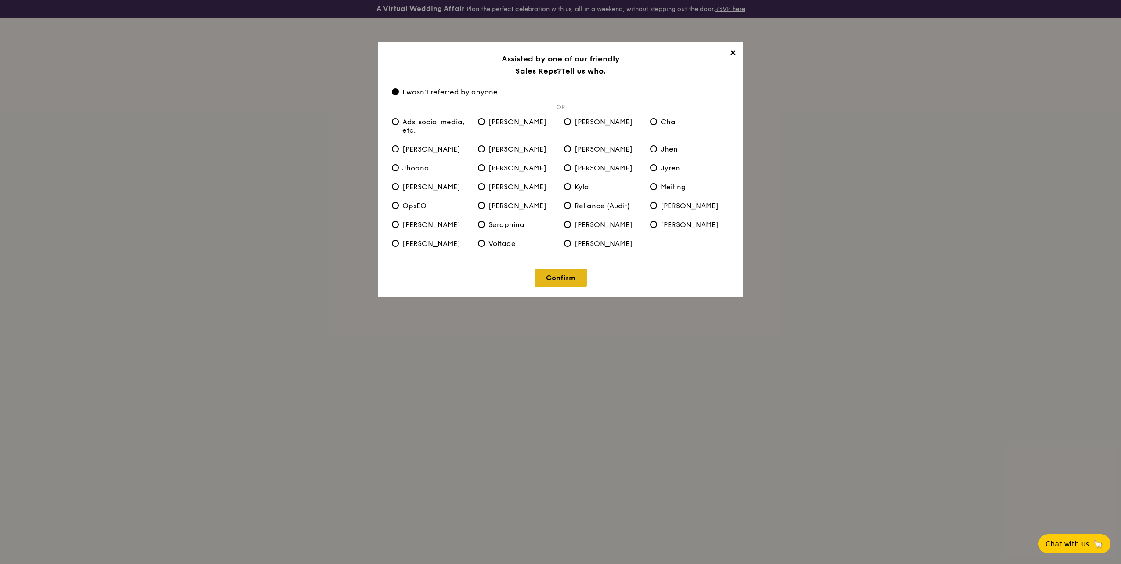
click at [558, 279] on link "Confirm" at bounding box center [561, 278] width 52 height 18
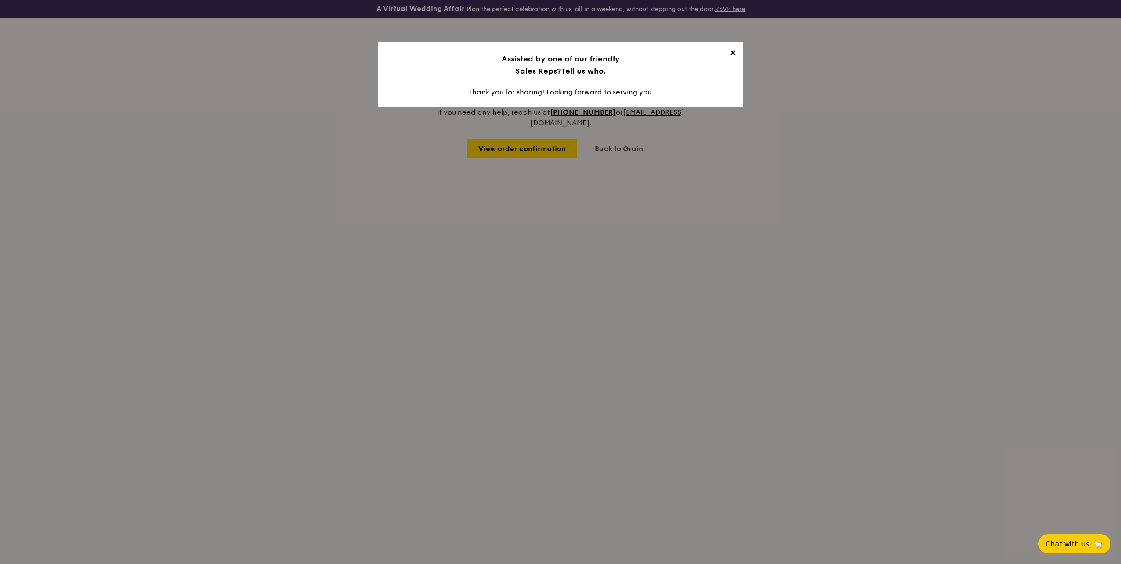
click at [558, 50] on span "✕" at bounding box center [733, 54] width 12 height 12
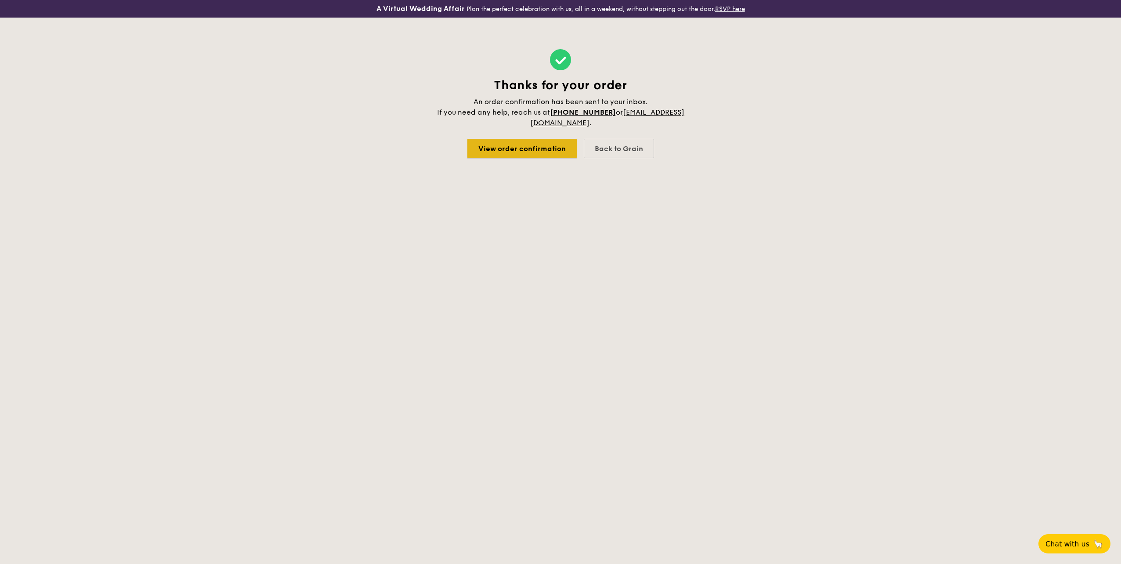
click at [548, 149] on link "View order confirmation" at bounding box center [522, 148] width 109 height 19
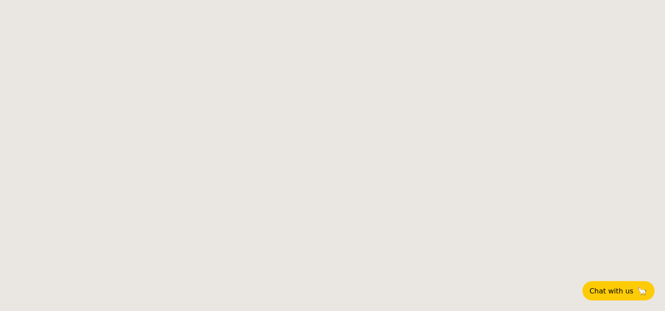
select select
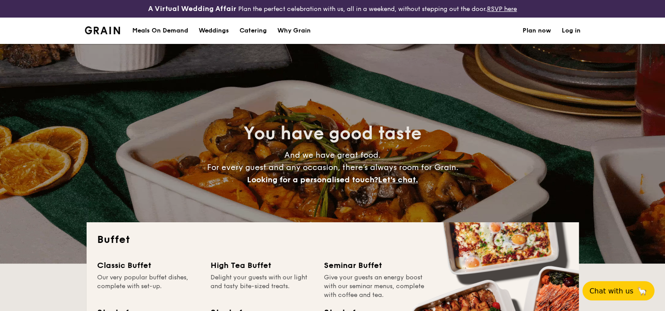
click at [263, 28] on h1 "Catering" at bounding box center [252, 31] width 27 height 26
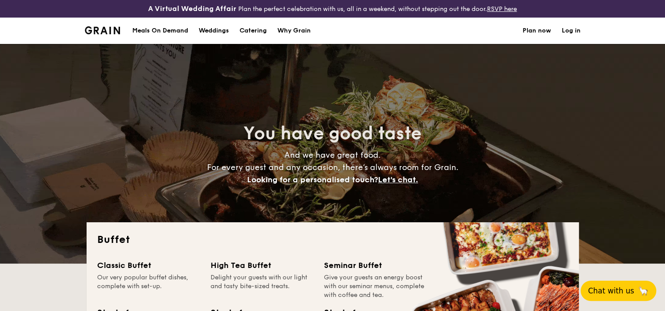
click at [619, 284] on button "Chat with us 🦙" at bounding box center [618, 291] width 76 height 20
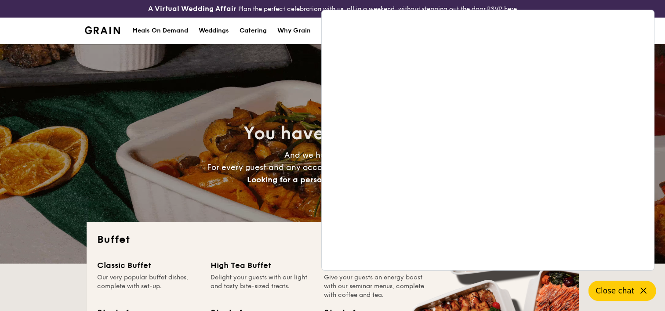
click at [639, 290] on icon at bounding box center [643, 291] width 11 height 11
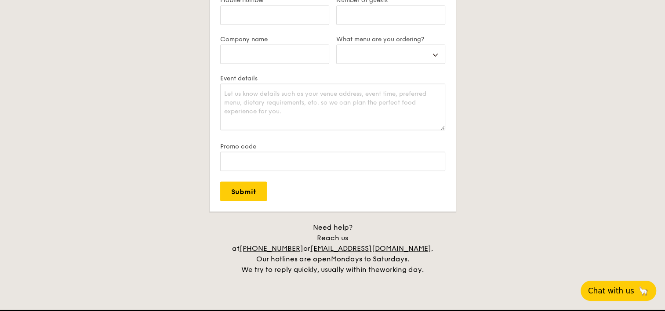
scroll to position [1802, 0]
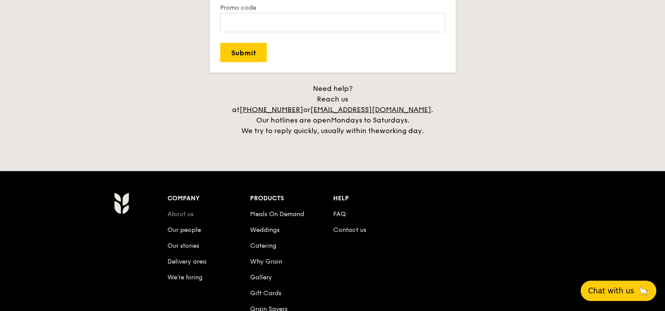
click at [180, 210] on link "About us" at bounding box center [180, 213] width 26 height 7
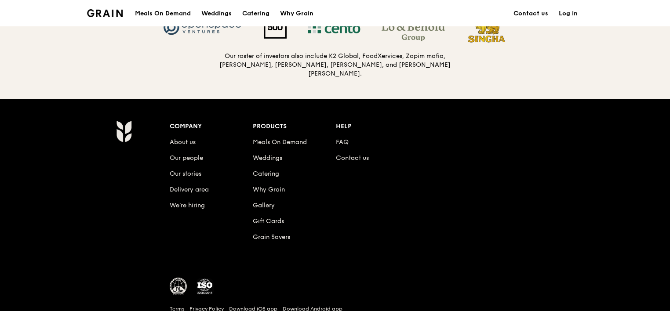
scroll to position [1016, 0]
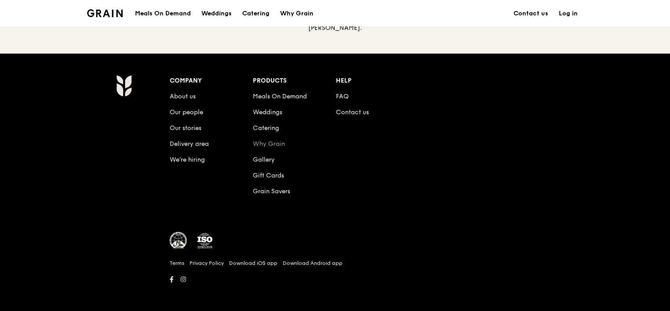
click at [268, 140] on link "Why Grain" at bounding box center [269, 143] width 32 height 7
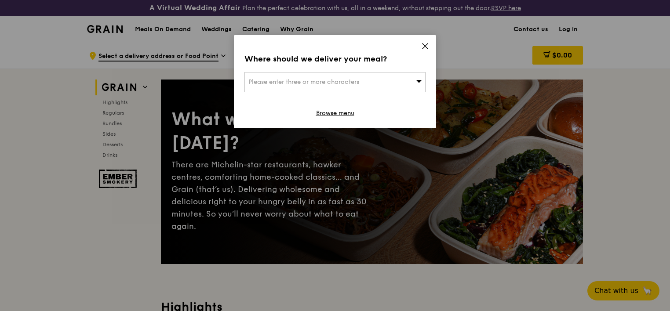
click at [424, 41] on div "Where should we deliver your meal? Please enter three or more characters Browse…" at bounding box center [335, 81] width 202 height 93
click at [423, 48] on icon at bounding box center [424, 46] width 5 height 5
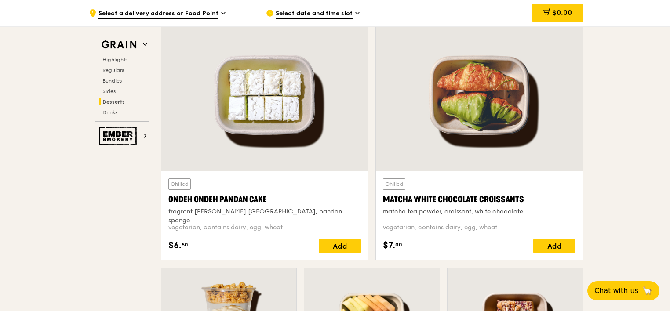
scroll to position [2715, 0]
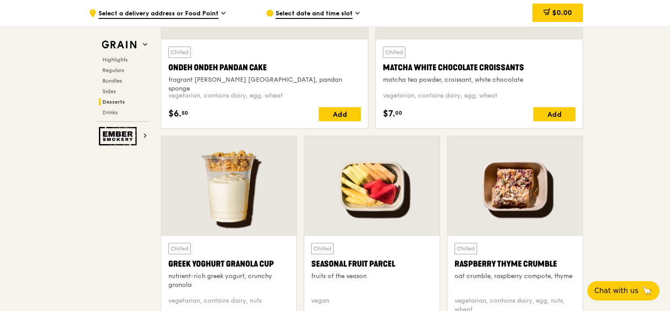
drag, startPoint x: 635, startPoint y: 178, endPoint x: 633, endPoint y: 192, distance: 14.6
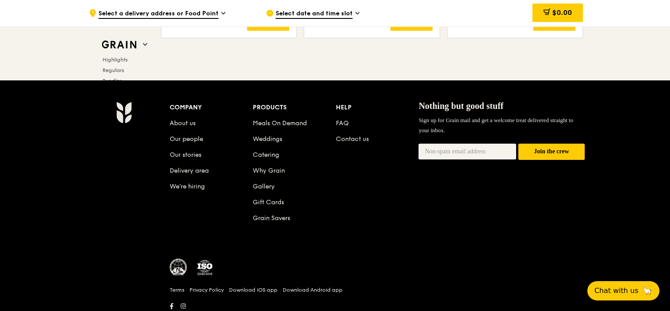
scroll to position [3743, 0]
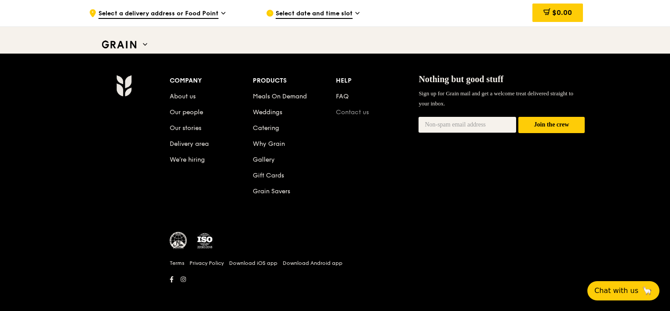
click at [361, 109] on link "Contact us" at bounding box center [352, 112] width 33 height 7
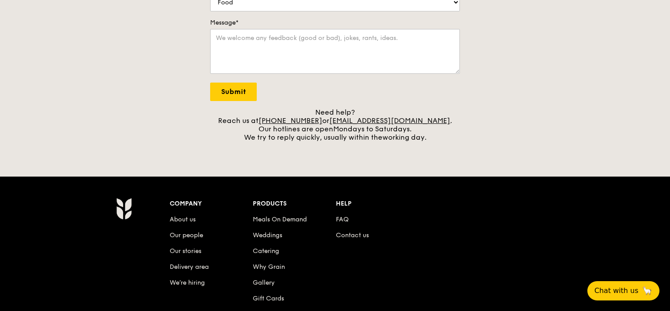
scroll to position [264, 0]
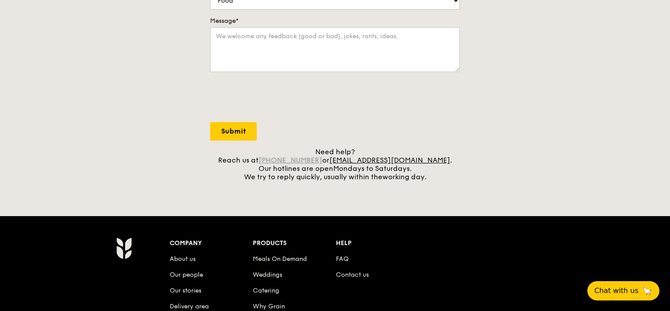
click at [322, 163] on link "+65 3163 5335" at bounding box center [290, 160] width 64 height 8
drag, startPoint x: 333, startPoint y: 156, endPoint x: 297, endPoint y: 159, distance: 35.2
click at [297, 159] on div "Need help? Reach us at +65 3163 5335 or concierge@grain.com.sg . Our hotlines a…" at bounding box center [335, 164] width 250 height 33
copy link "3163 5335"
drag, startPoint x: 513, startPoint y: 118, endPoint x: 426, endPoint y: 54, distance: 108.4
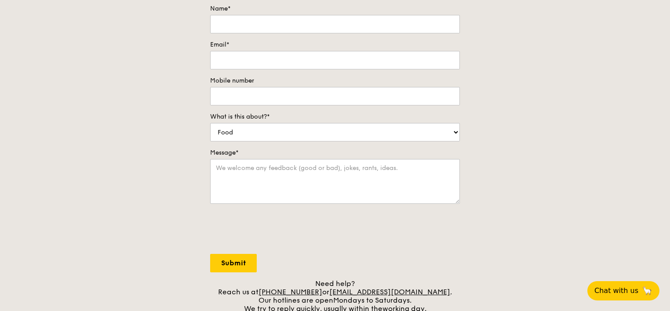
scroll to position [0, 0]
